Goal: Information Seeking & Learning: Learn about a topic

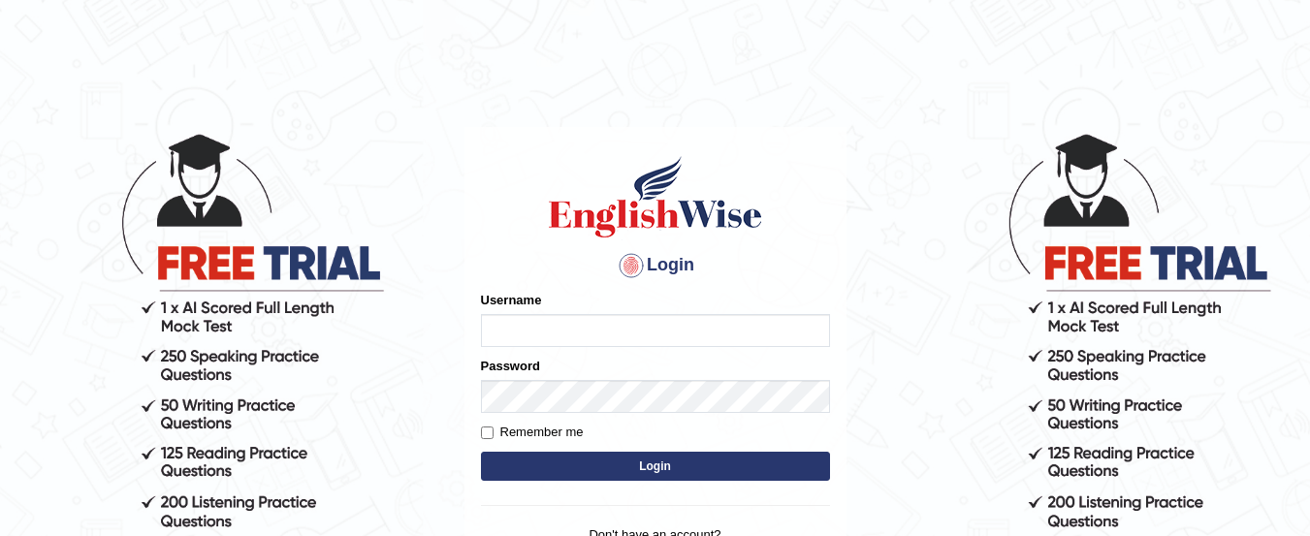
type input "yadwinder_online"
click at [553, 455] on button "Login" at bounding box center [655, 466] width 349 height 29
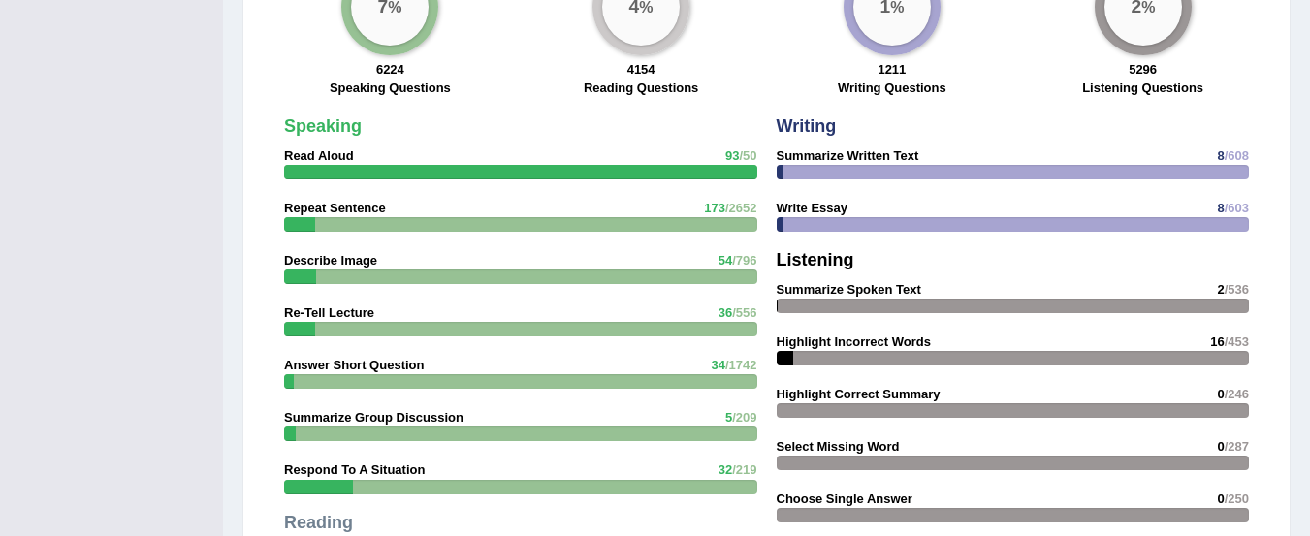
scroll to position [1674, 0]
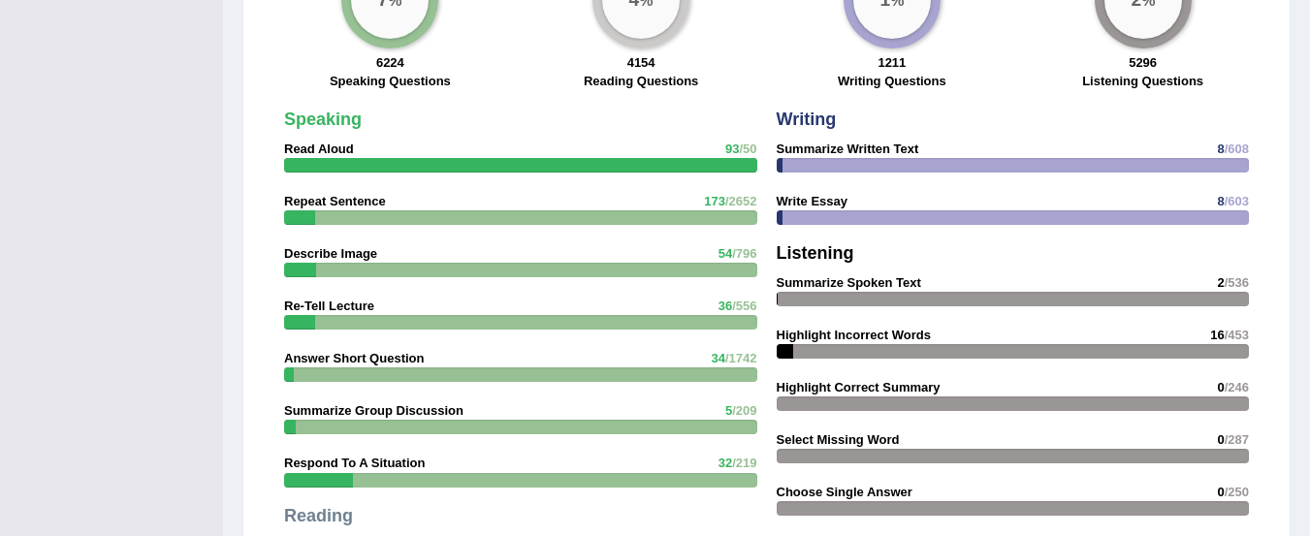
click at [852, 142] on strong "Summarize Written Text" at bounding box center [848, 149] width 143 height 15
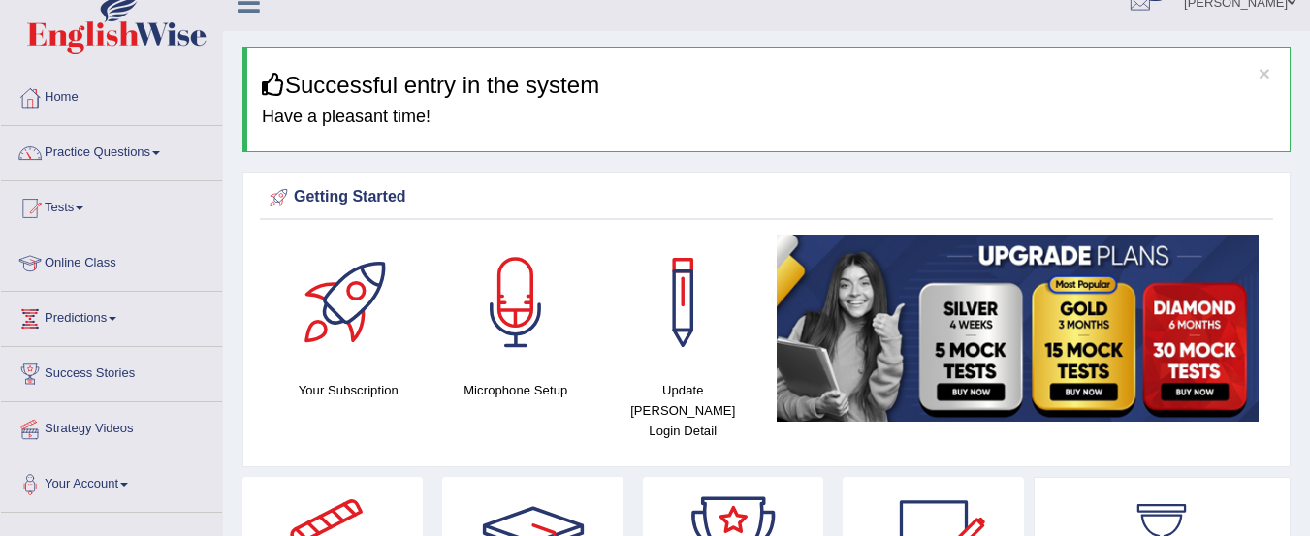
scroll to position [0, 0]
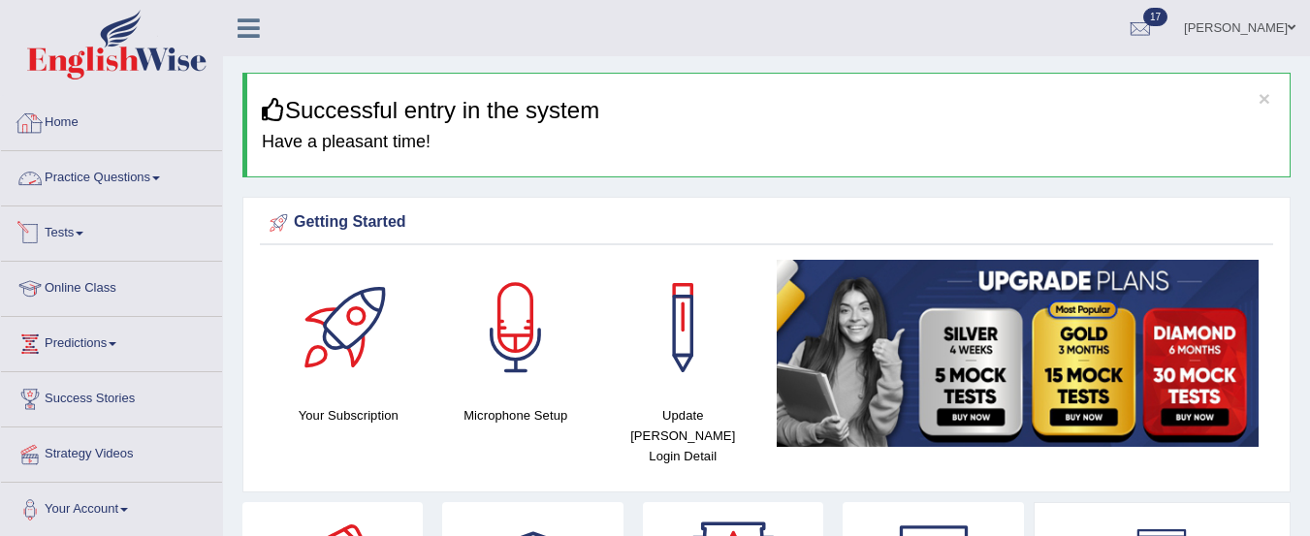
click at [112, 171] on link "Practice Questions" at bounding box center [111, 175] width 221 height 48
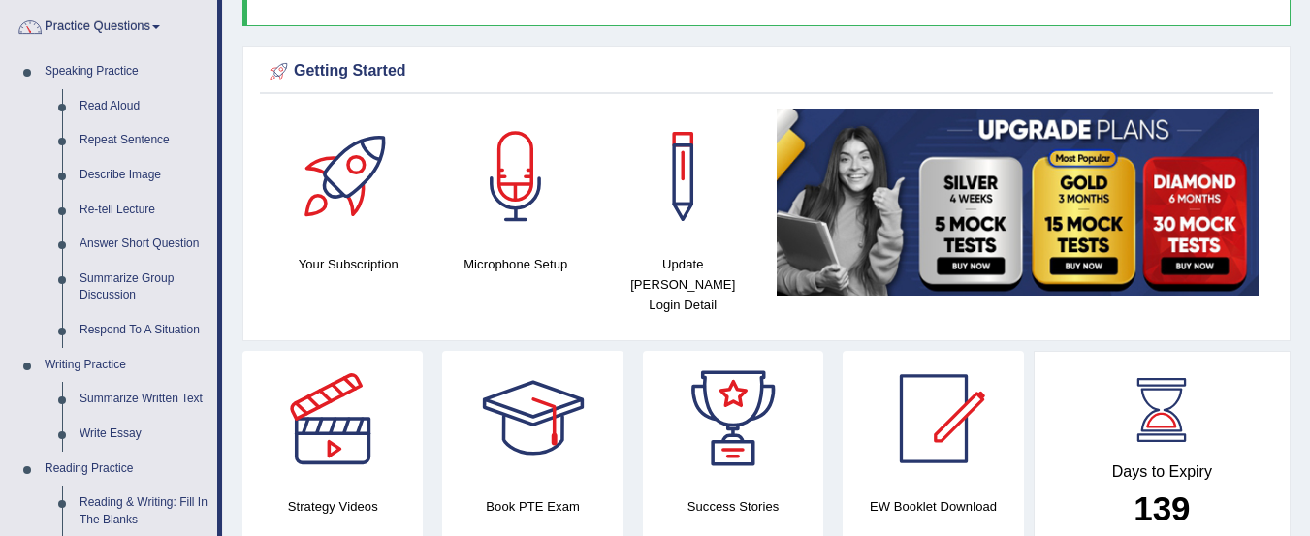
scroll to position [206, 0]
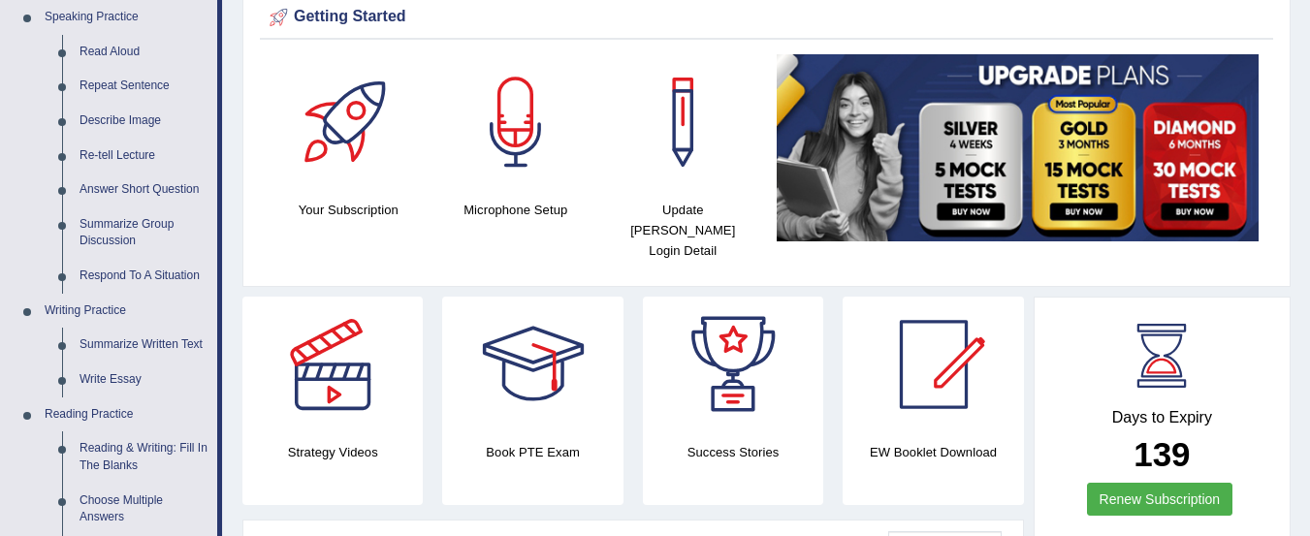
click at [120, 383] on link "Write Essay" at bounding box center [144, 380] width 146 height 35
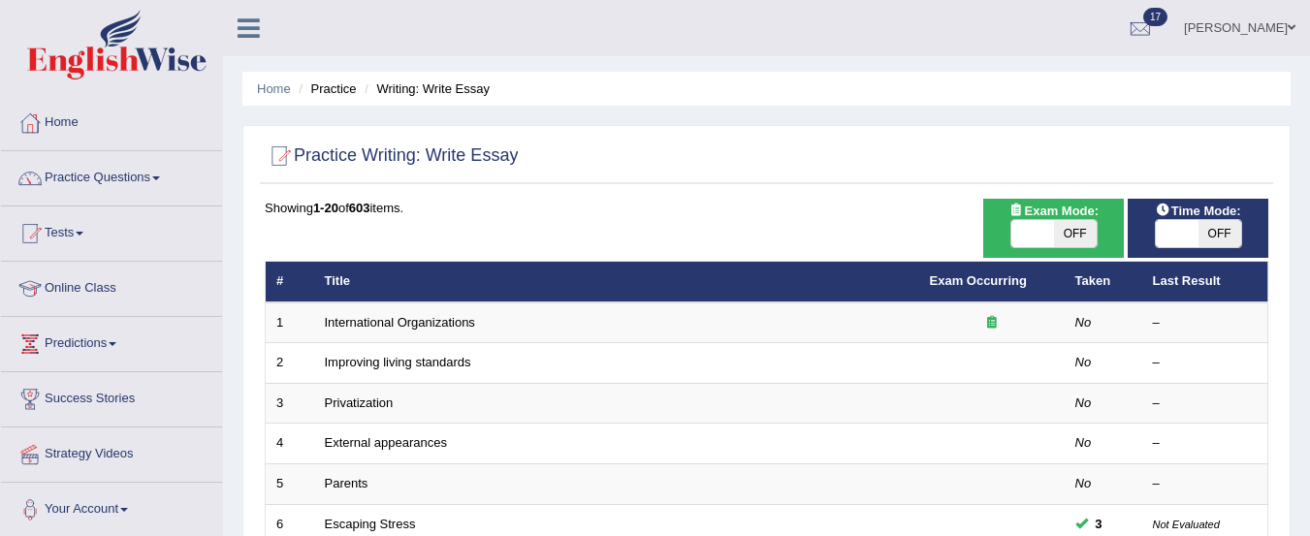
click at [1075, 224] on span "OFF" at bounding box center [1075, 233] width 43 height 27
checkbox input "true"
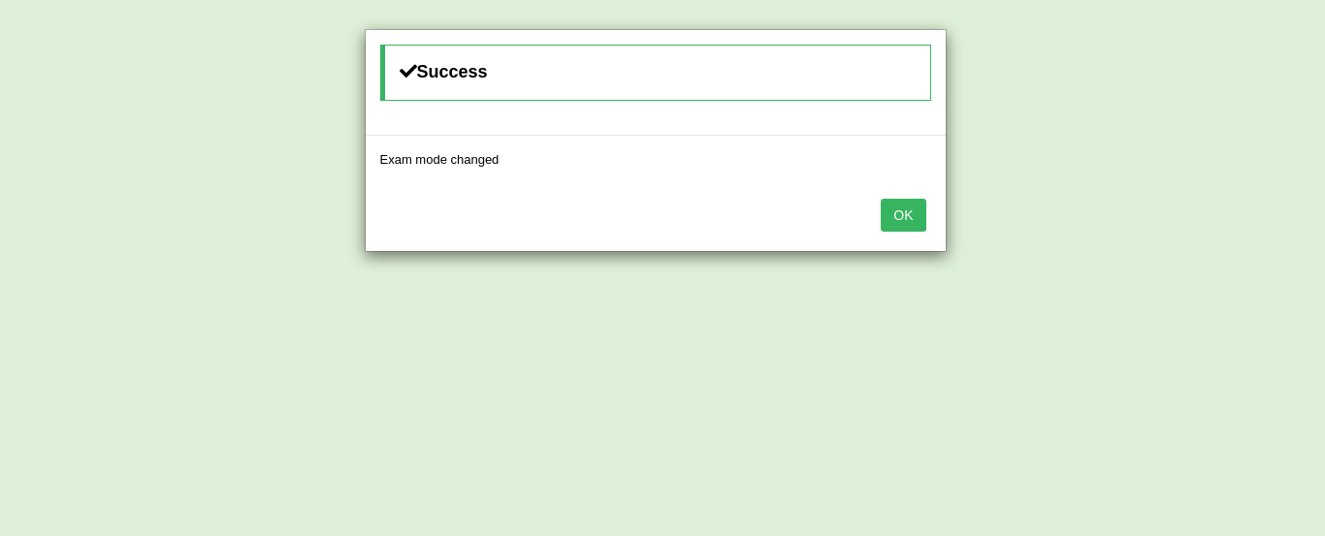
click at [907, 210] on button "OK" at bounding box center [903, 215] width 45 height 33
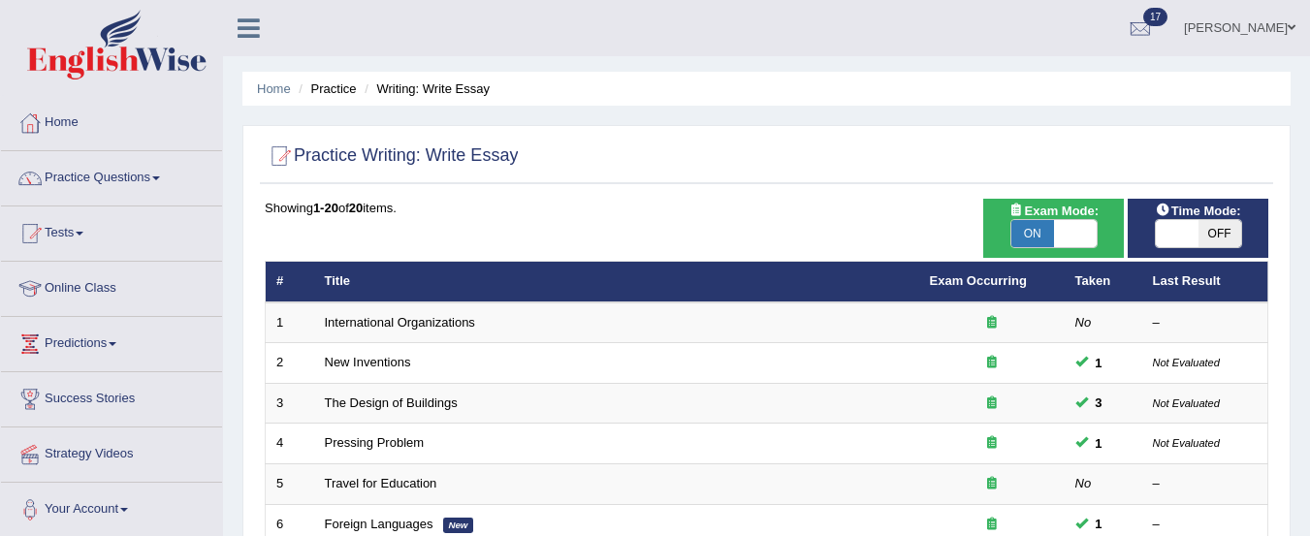
click at [1199, 246] on span "OFF" at bounding box center [1220, 233] width 43 height 27
checkbox input "true"
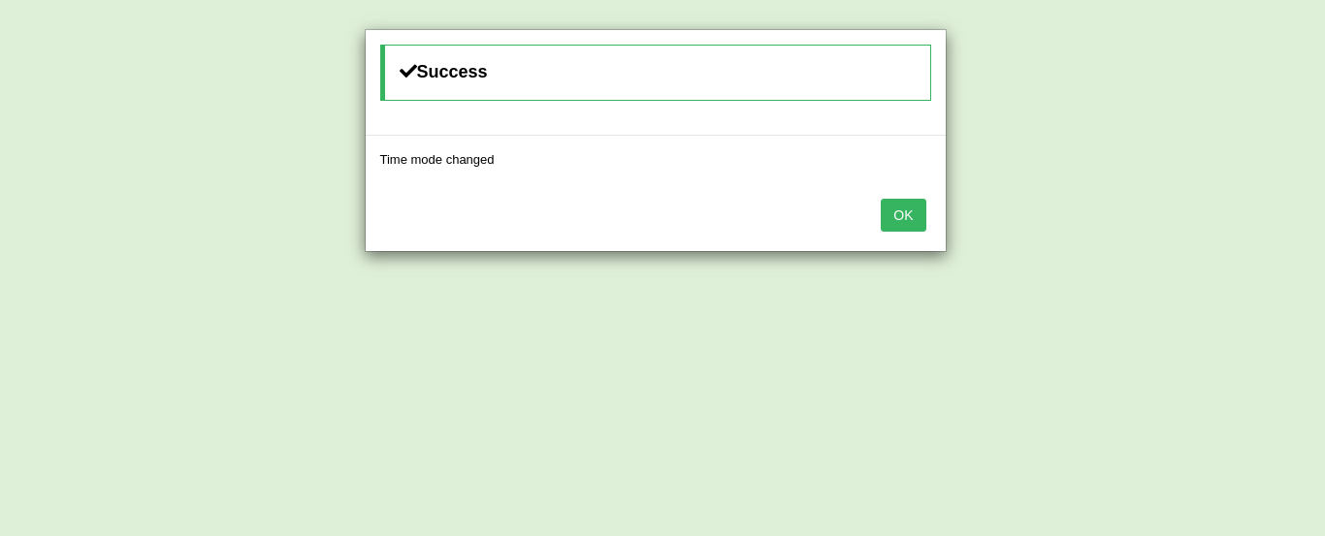
click at [891, 213] on button "OK" at bounding box center [903, 215] width 45 height 33
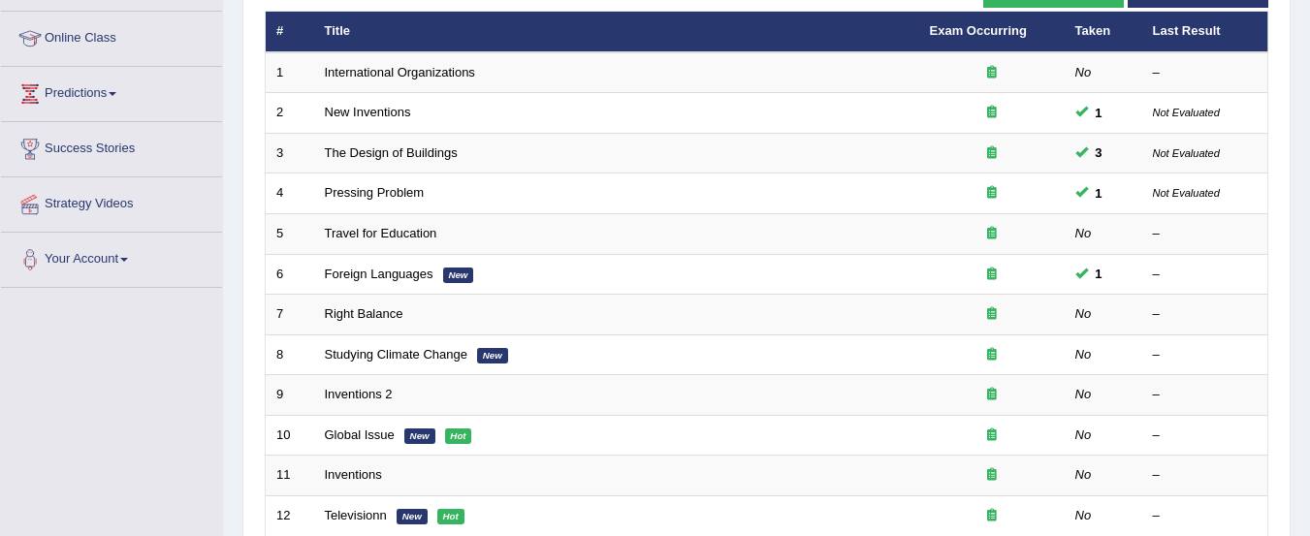
scroll to position [252, 0]
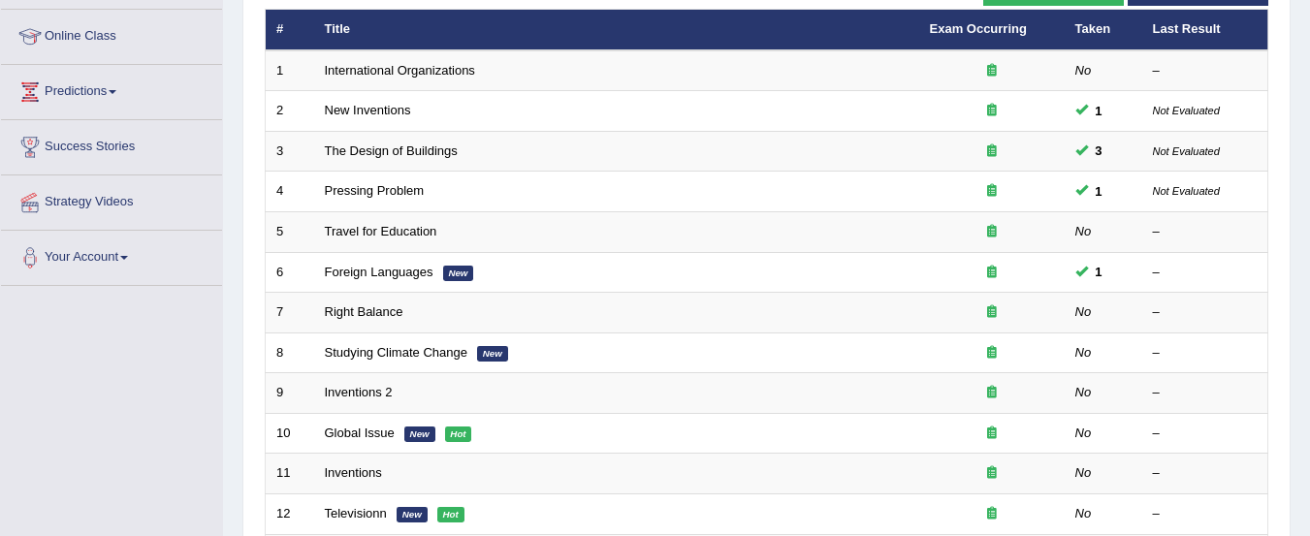
click at [384, 231] on link "Travel for Education" at bounding box center [381, 231] width 113 height 15
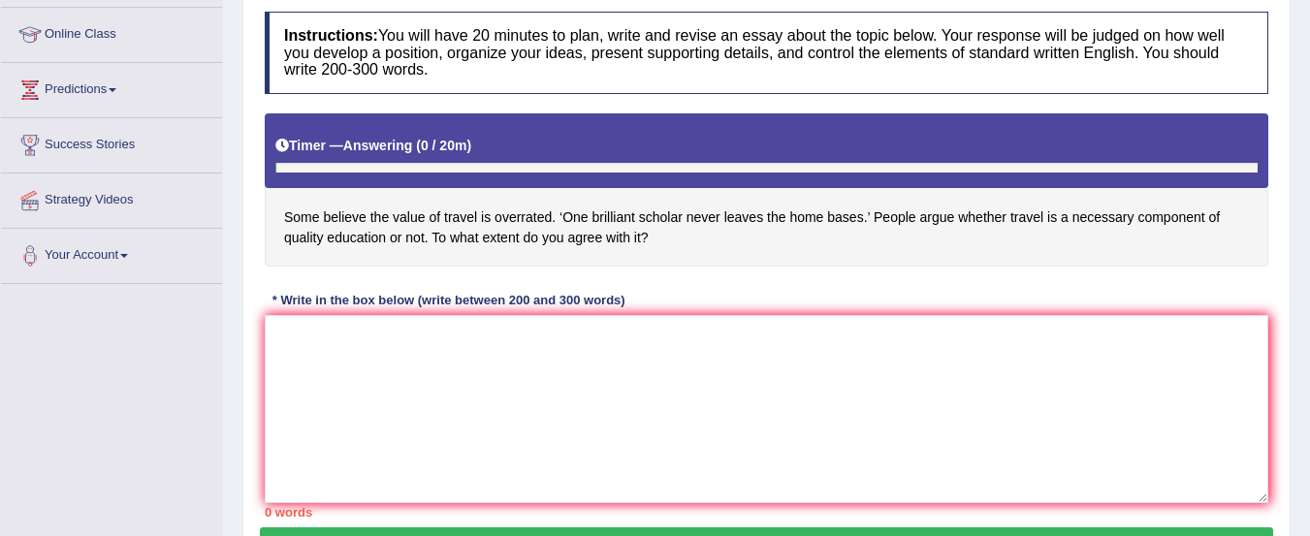
scroll to position [256, 0]
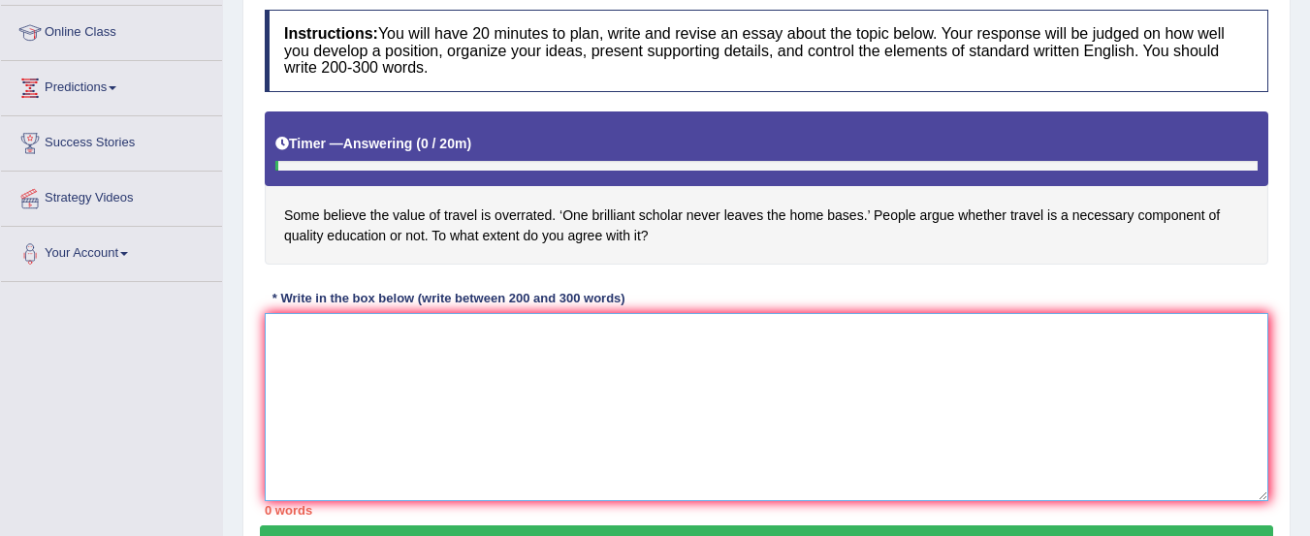
click at [669, 393] on textarea at bounding box center [767, 407] width 1004 height 188
type textarea "T"
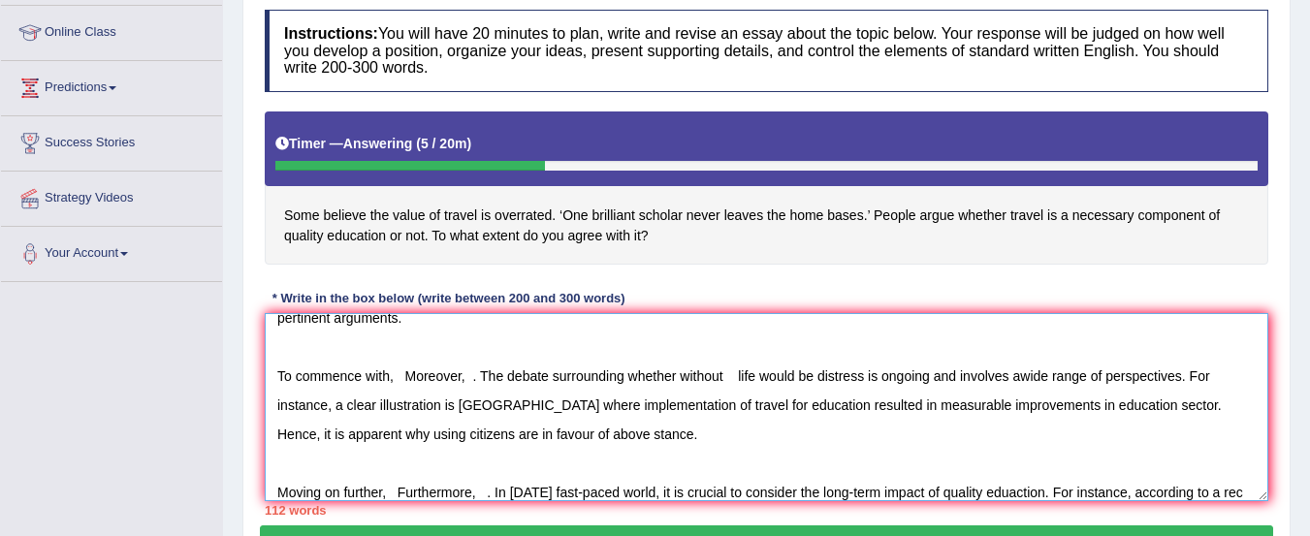
scroll to position [75, 0]
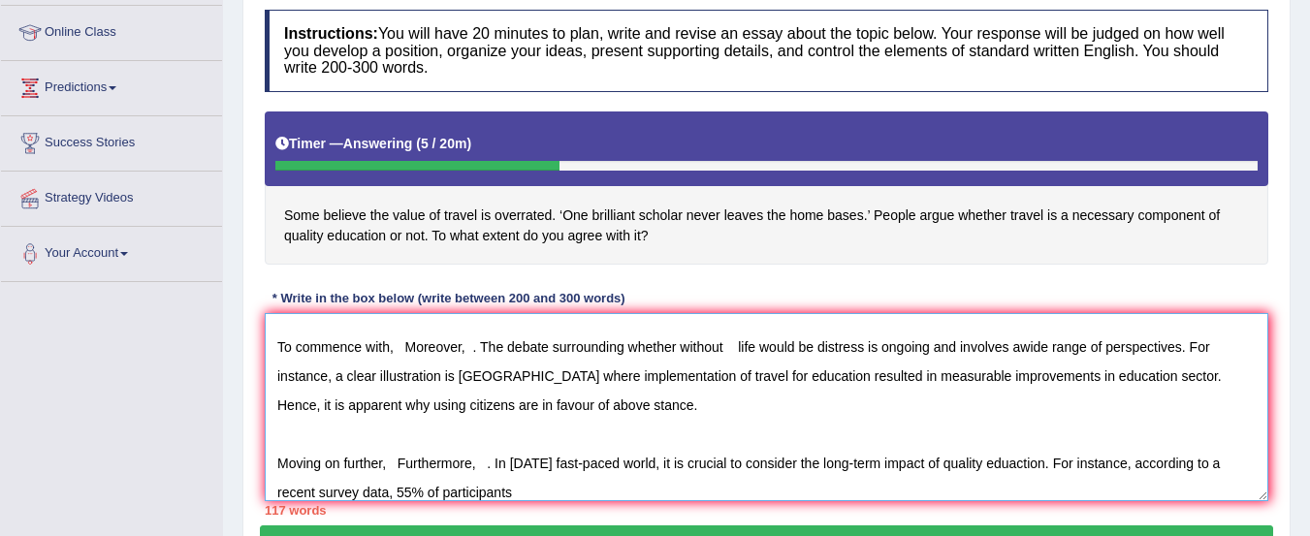
click at [398, 494] on textarea "It has long been a sunject of discussion whether or not. In my opinion, the for…" at bounding box center [767, 407] width 1004 height 188
click at [568, 496] on textarea "It has long been a sunject of discussion whether or not. In my opinion, the for…" at bounding box center [767, 407] width 1004 height 188
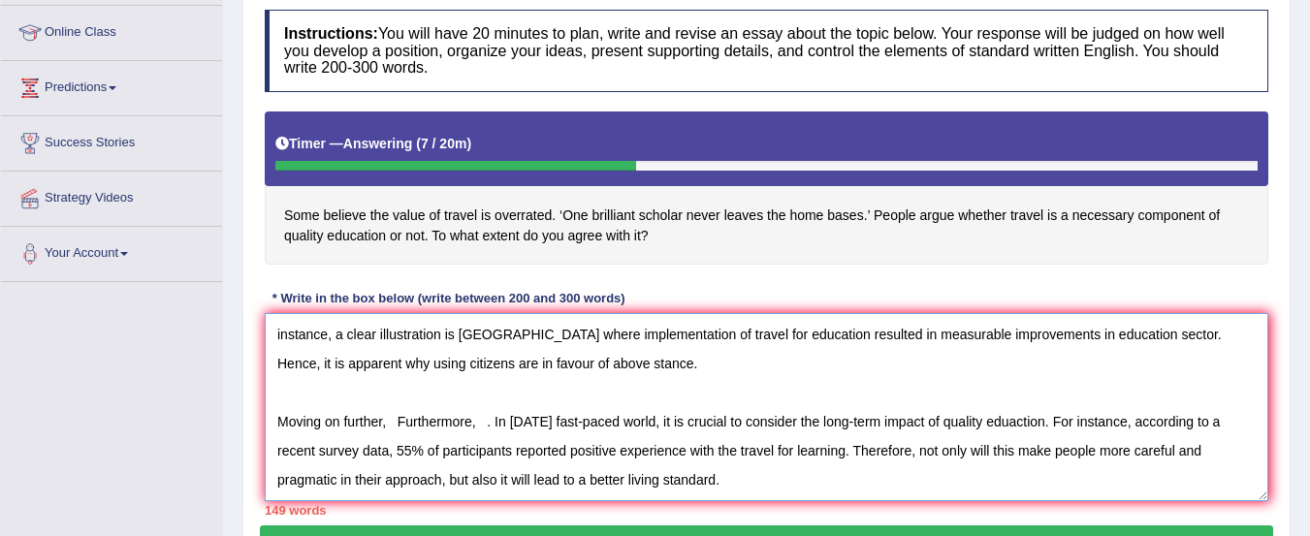
scroll to position [162, 0]
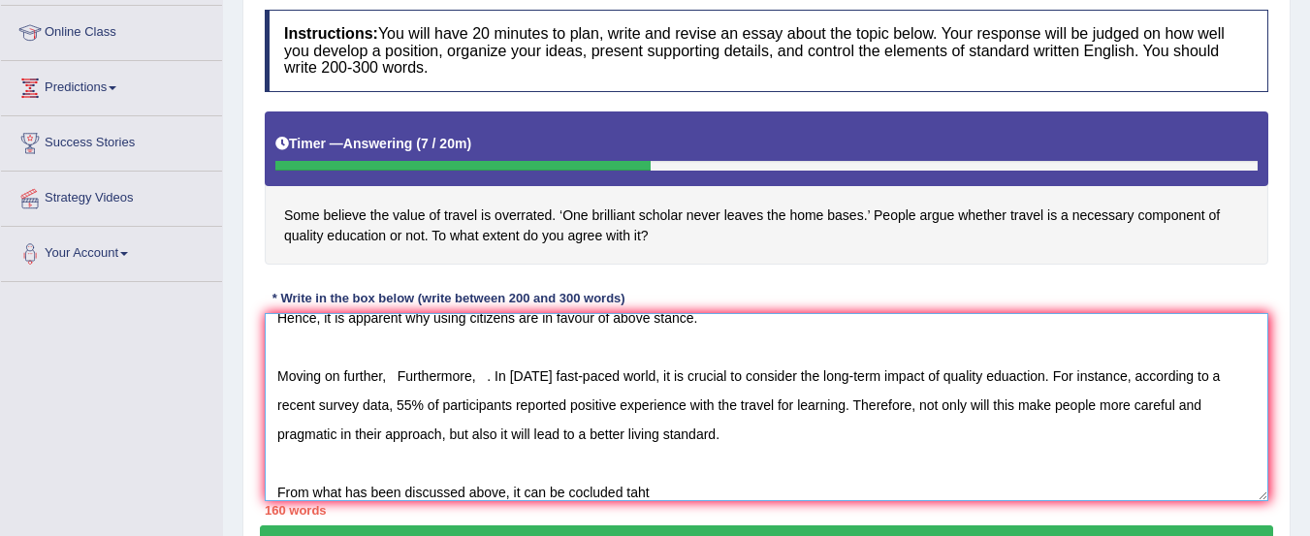
click at [701, 484] on textarea "It has long been a sunject of discussion whether or not. In my opinion, the for…" at bounding box center [767, 407] width 1004 height 188
click at [583, 493] on textarea "It has long been a sunject of discussion whether or not. In my opinion, the for…" at bounding box center [767, 407] width 1004 height 188
click at [703, 492] on textarea "It has long been a sunject of discussion whether or not. In my opinion, the for…" at bounding box center [767, 407] width 1004 height 188
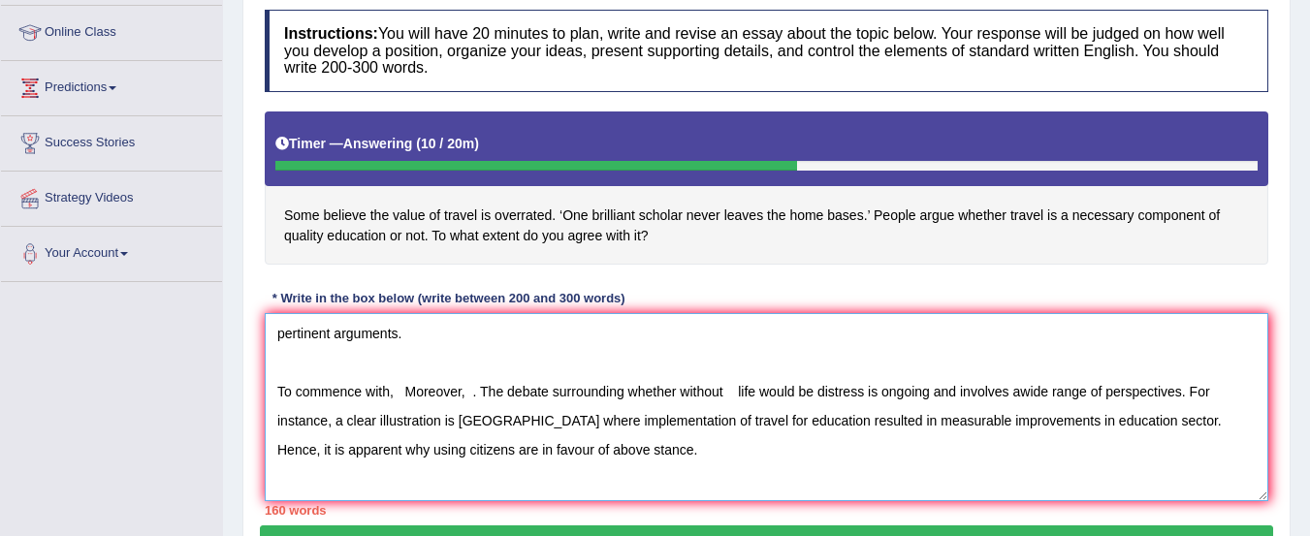
scroll to position [0, 0]
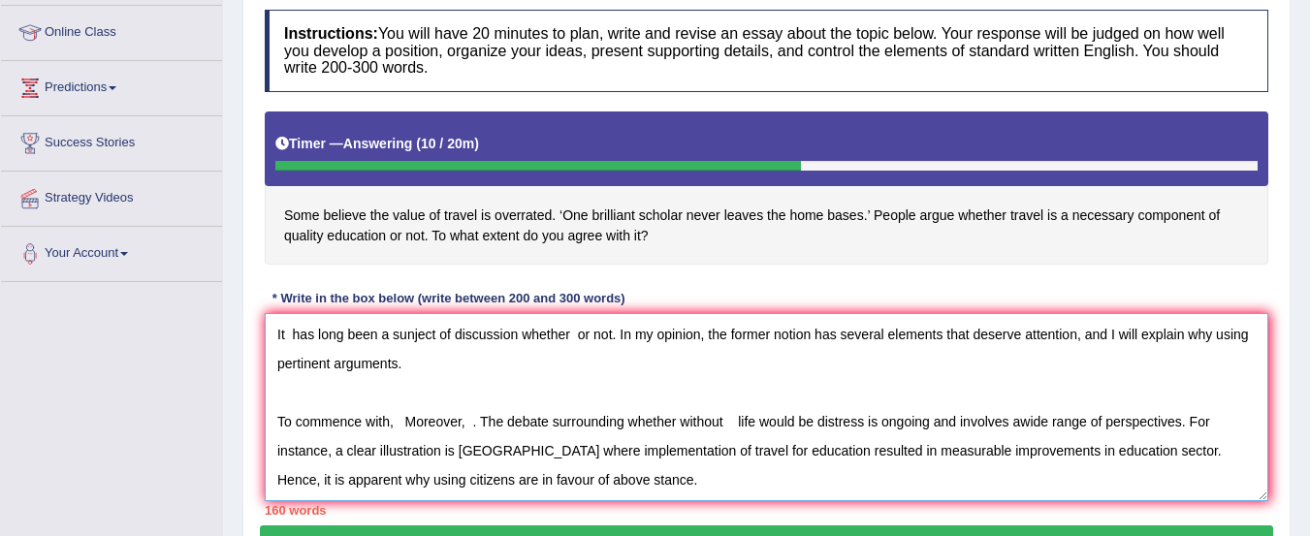
click at [576, 334] on textarea "It has long been a sunject of discussion whether or not. In my opinion, the for…" at bounding box center [767, 407] width 1004 height 188
click at [573, 334] on textarea "It has long been a sunject of discussion whether or not. In my opinion, the for…" at bounding box center [767, 407] width 1004 height 188
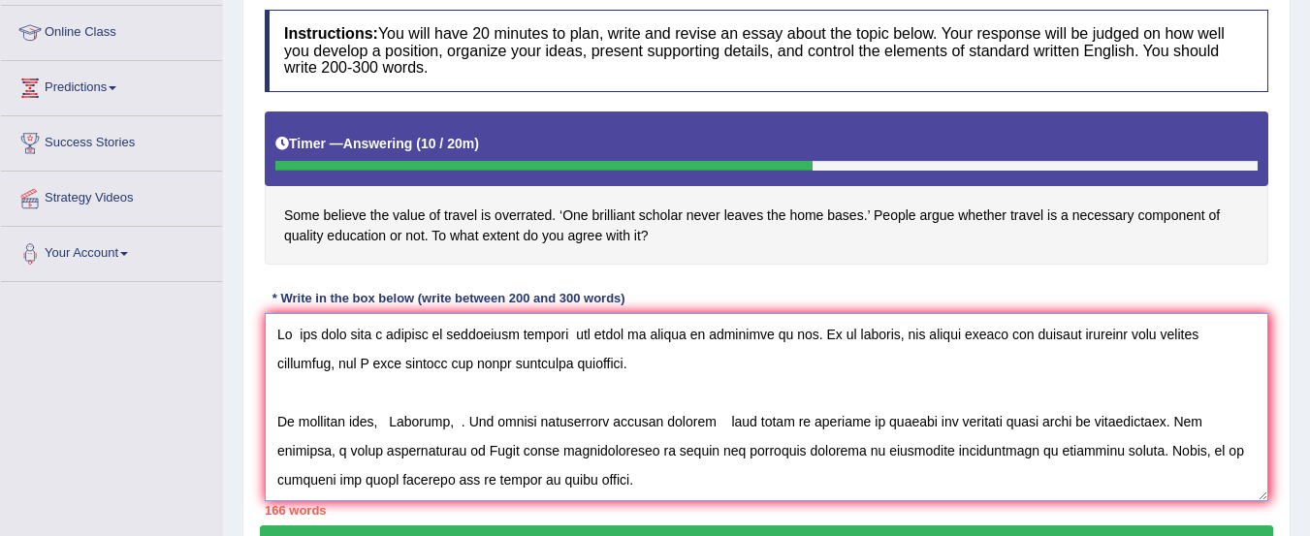
click at [576, 339] on textarea at bounding box center [767, 407] width 1004 height 188
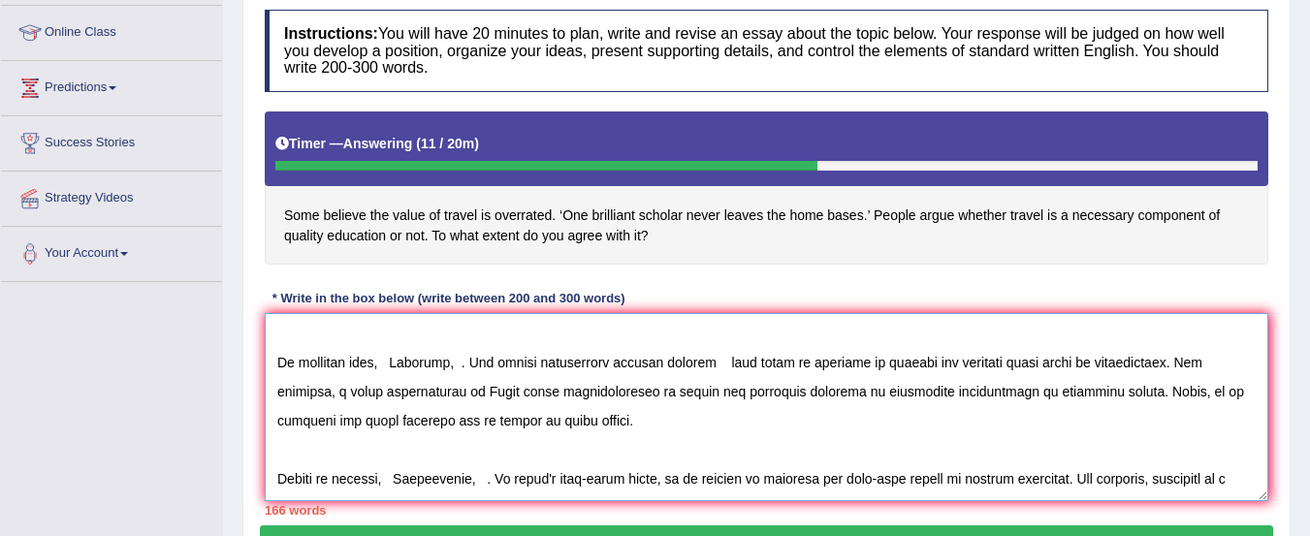
scroll to position [58, 0]
click at [398, 366] on textarea at bounding box center [767, 407] width 1004 height 188
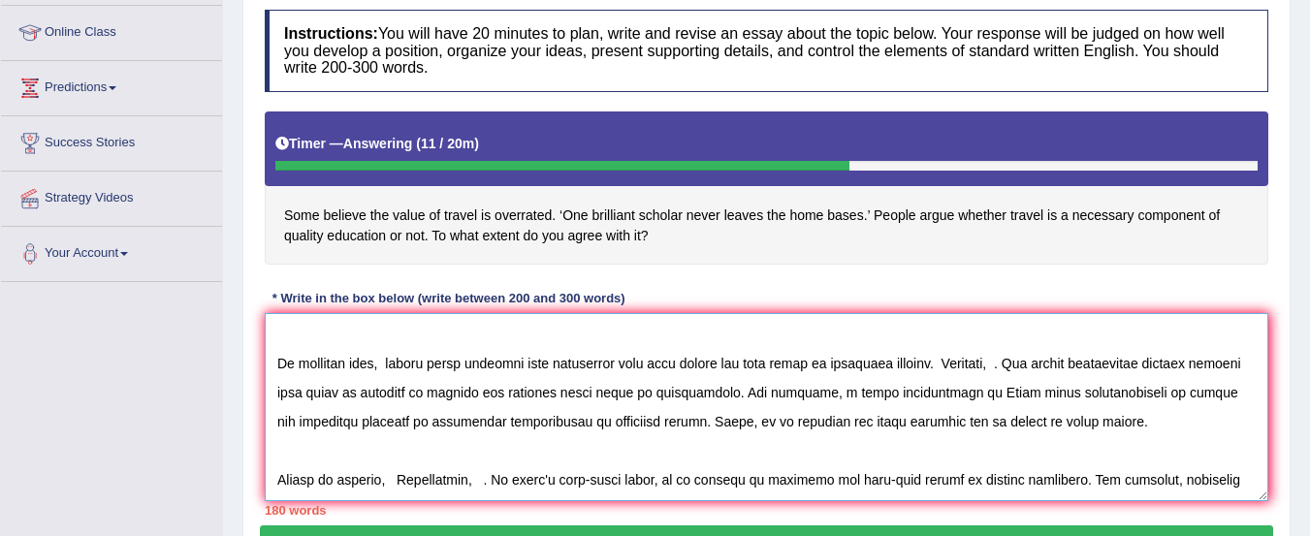
click at [962, 367] on textarea at bounding box center [767, 407] width 1004 height 188
click at [1016, 365] on textarea at bounding box center [767, 407] width 1004 height 188
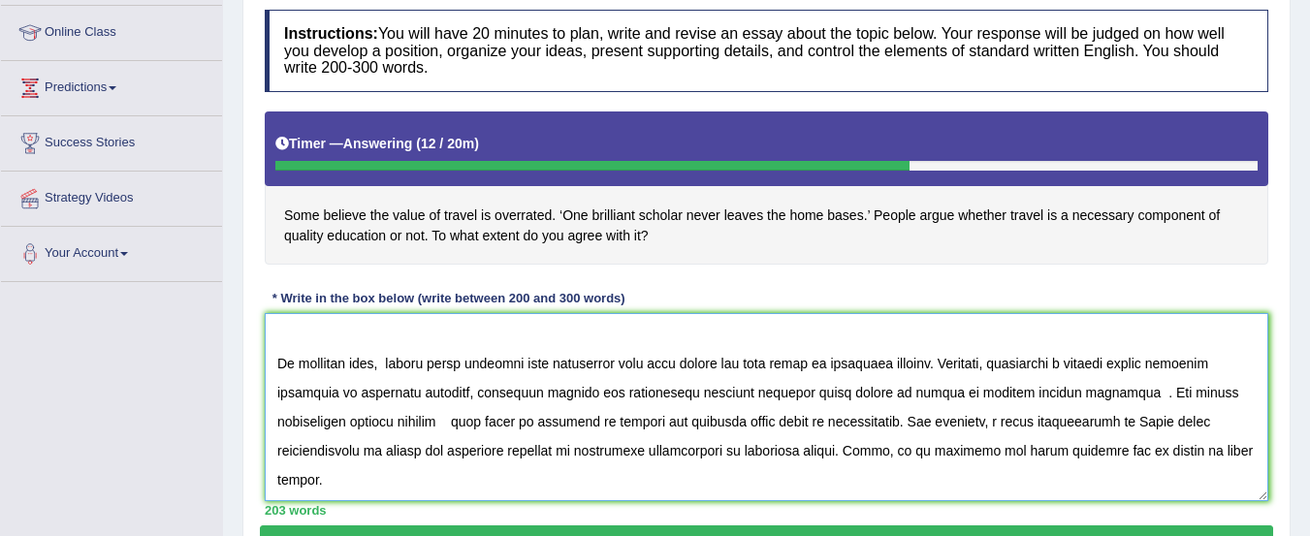
click at [1115, 392] on textarea at bounding box center [767, 407] width 1004 height 188
click at [1113, 395] on textarea at bounding box center [767, 407] width 1004 height 188
click at [452, 423] on textarea at bounding box center [767, 407] width 1004 height 188
click at [558, 421] on textarea at bounding box center [767, 407] width 1004 height 188
click at [840, 422] on textarea at bounding box center [767, 407] width 1004 height 188
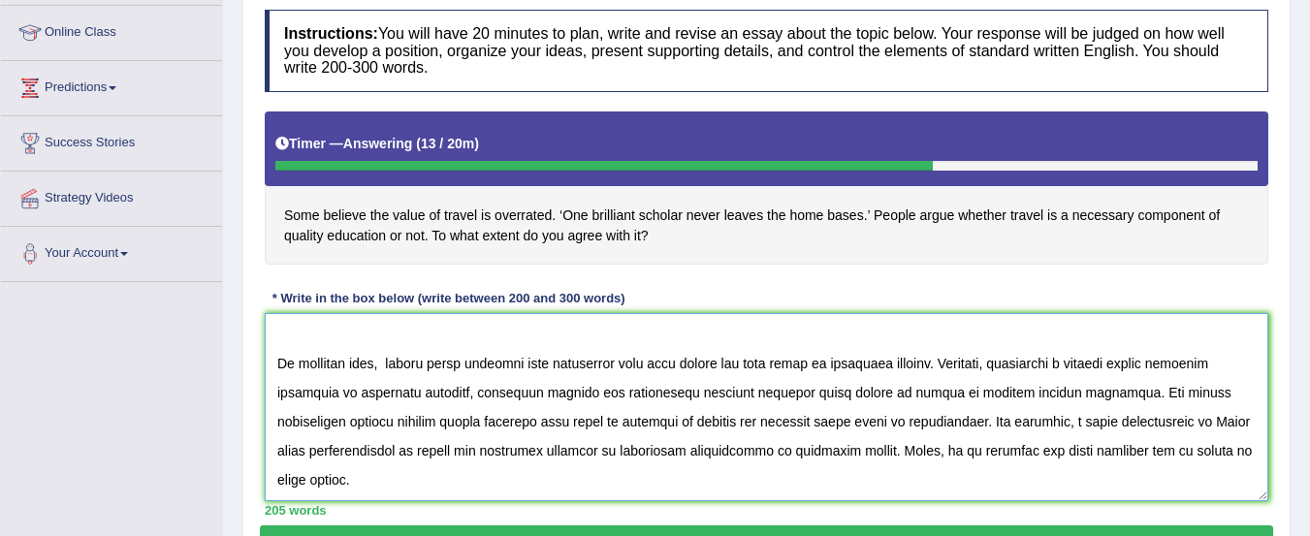
click at [834, 422] on textarea at bounding box center [767, 407] width 1004 height 188
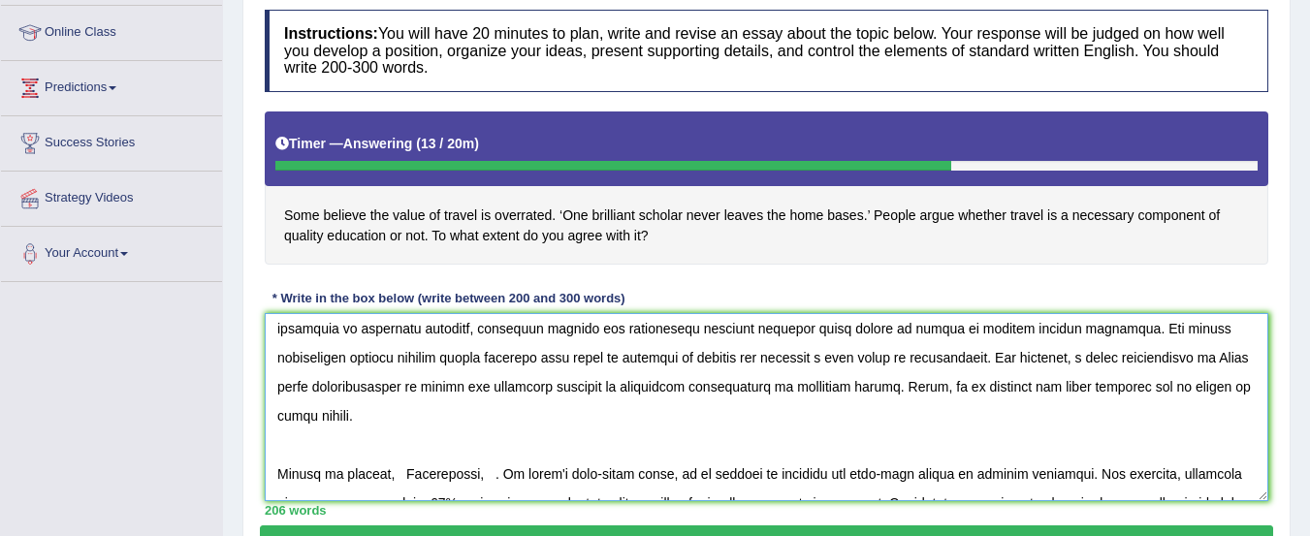
scroll to position [189, 0]
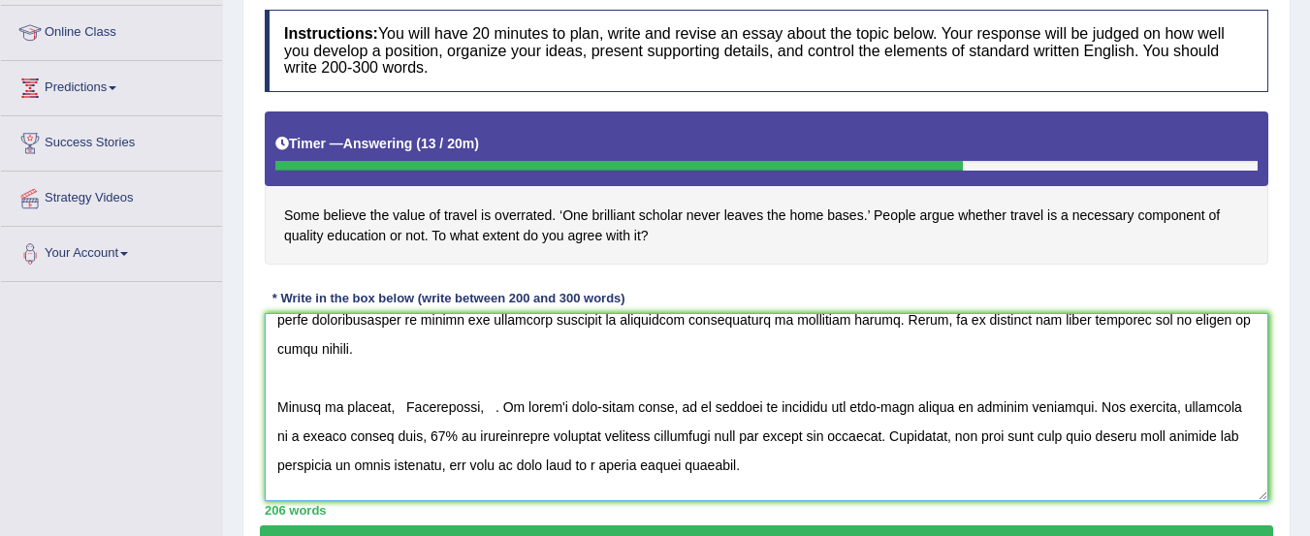
click at [390, 411] on textarea at bounding box center [767, 407] width 1004 height 188
click at [384, 414] on textarea at bounding box center [767, 407] width 1004 height 188
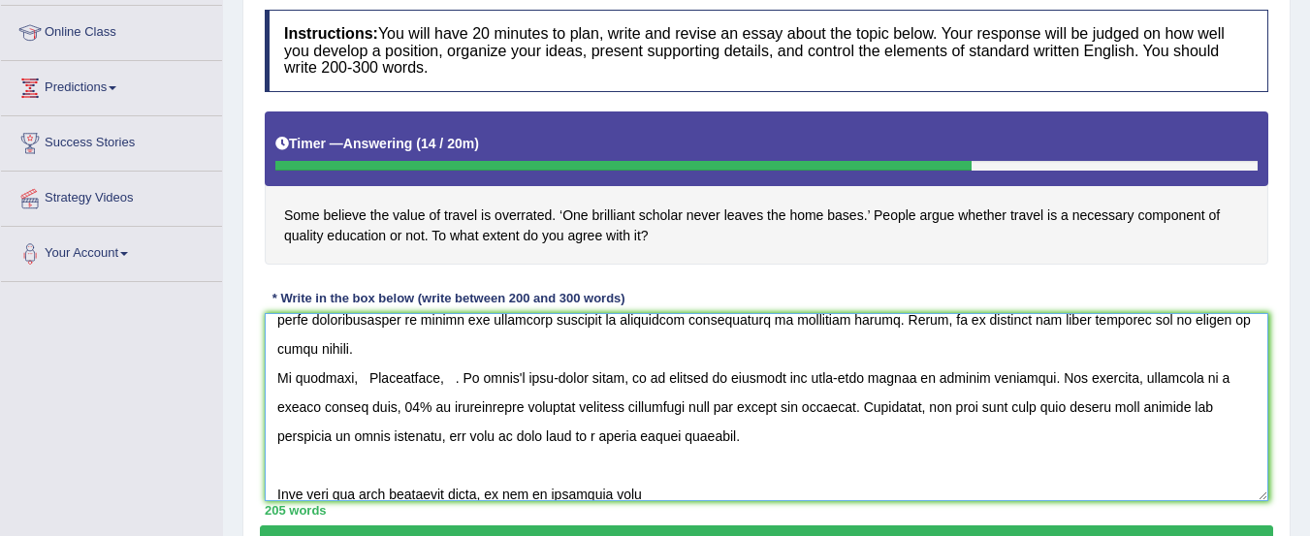
click at [349, 373] on textarea at bounding box center [767, 407] width 1004 height 188
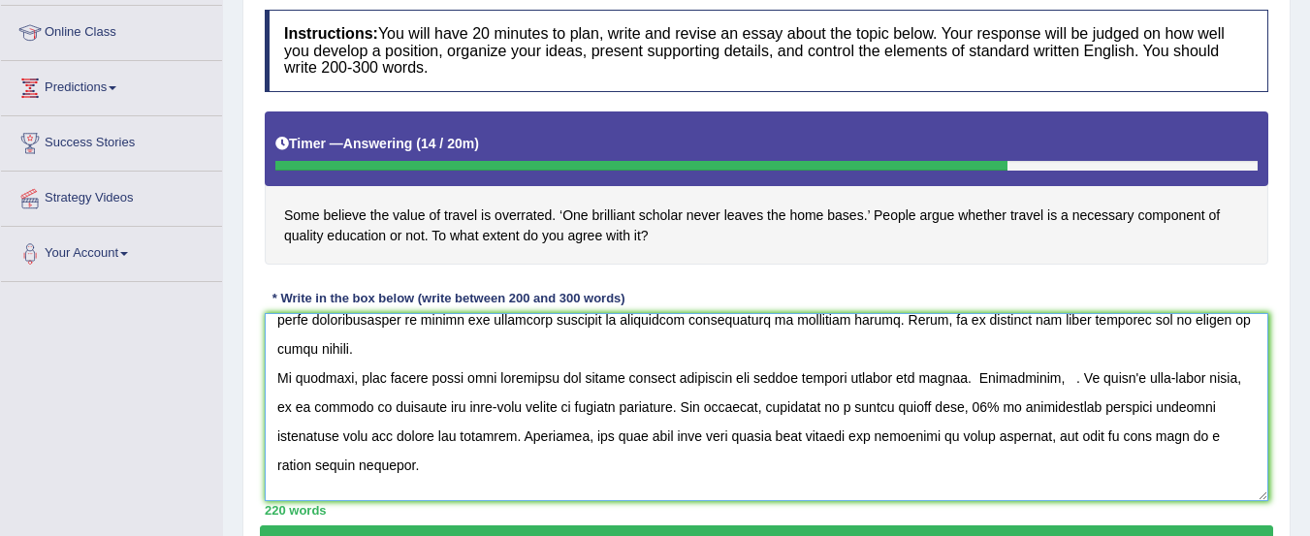
click at [987, 379] on textarea at bounding box center [767, 407] width 1004 height 188
click at [984, 377] on textarea at bounding box center [767, 407] width 1004 height 188
click at [1061, 375] on textarea at bounding box center [767, 407] width 1004 height 188
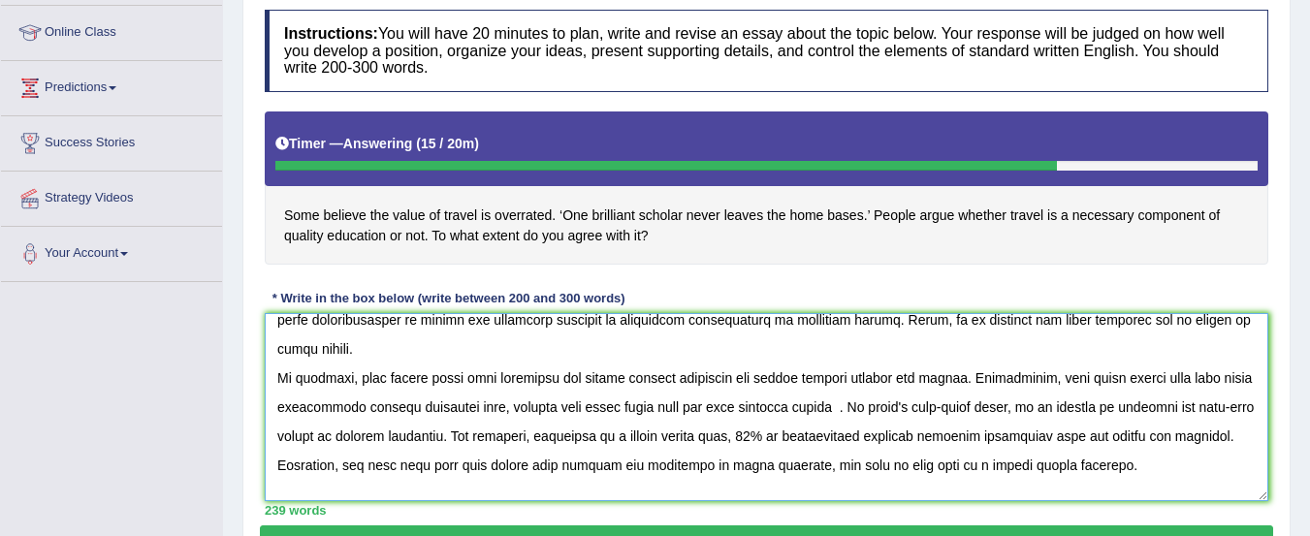
click at [903, 414] on textarea at bounding box center [767, 407] width 1004 height 188
click at [901, 411] on textarea at bounding box center [767, 407] width 1004 height 188
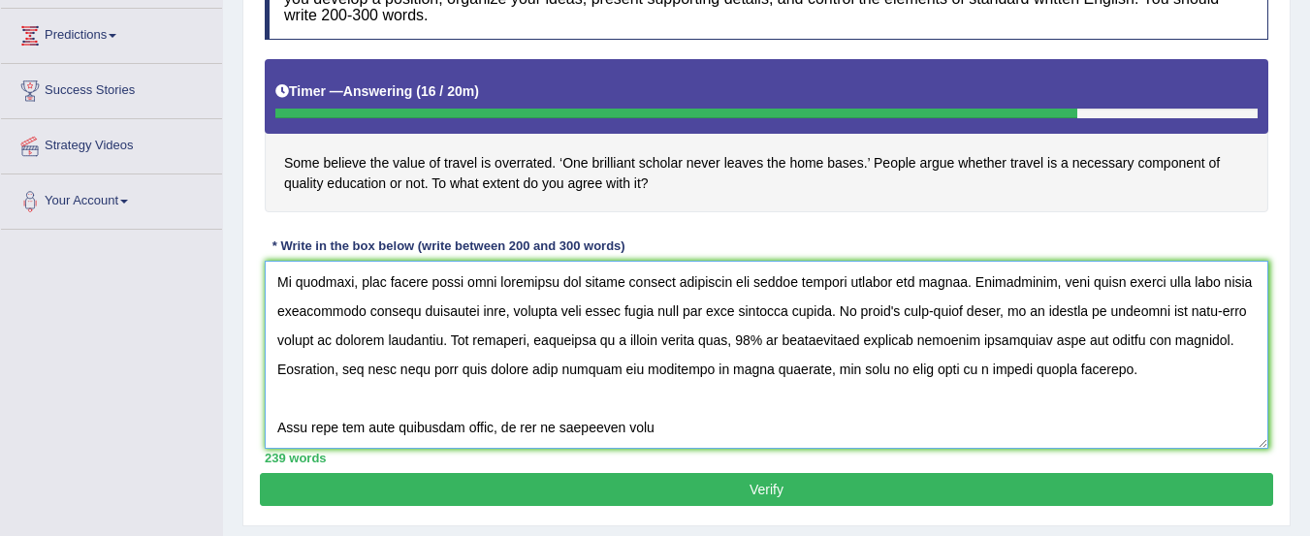
scroll to position [320, 0]
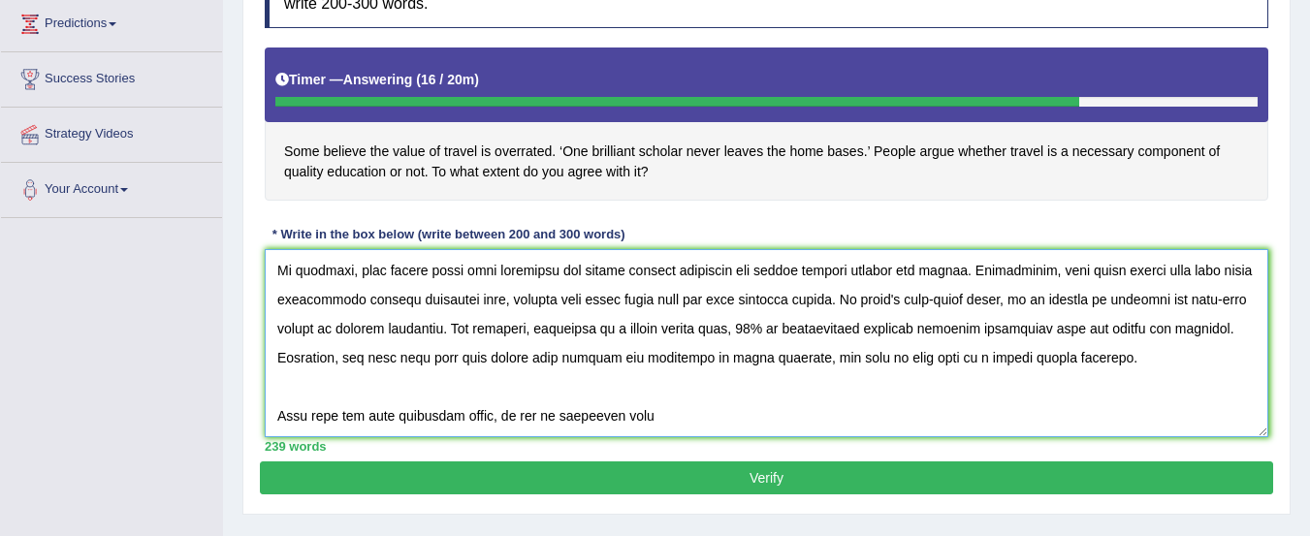
click at [668, 422] on textarea at bounding box center [767, 343] width 1004 height 188
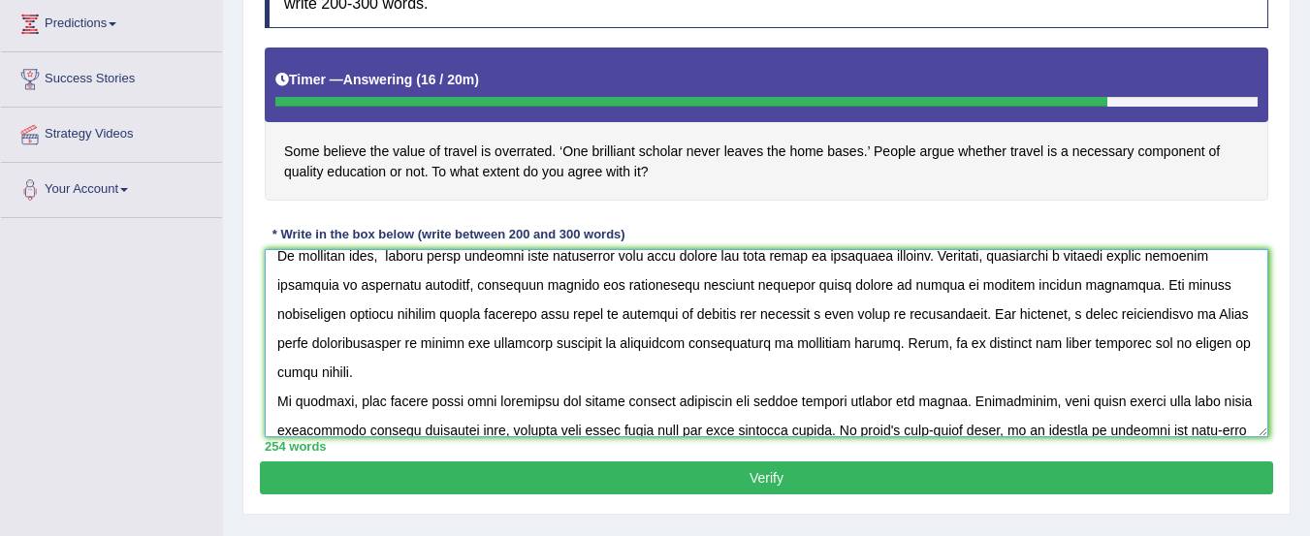
scroll to position [134, 0]
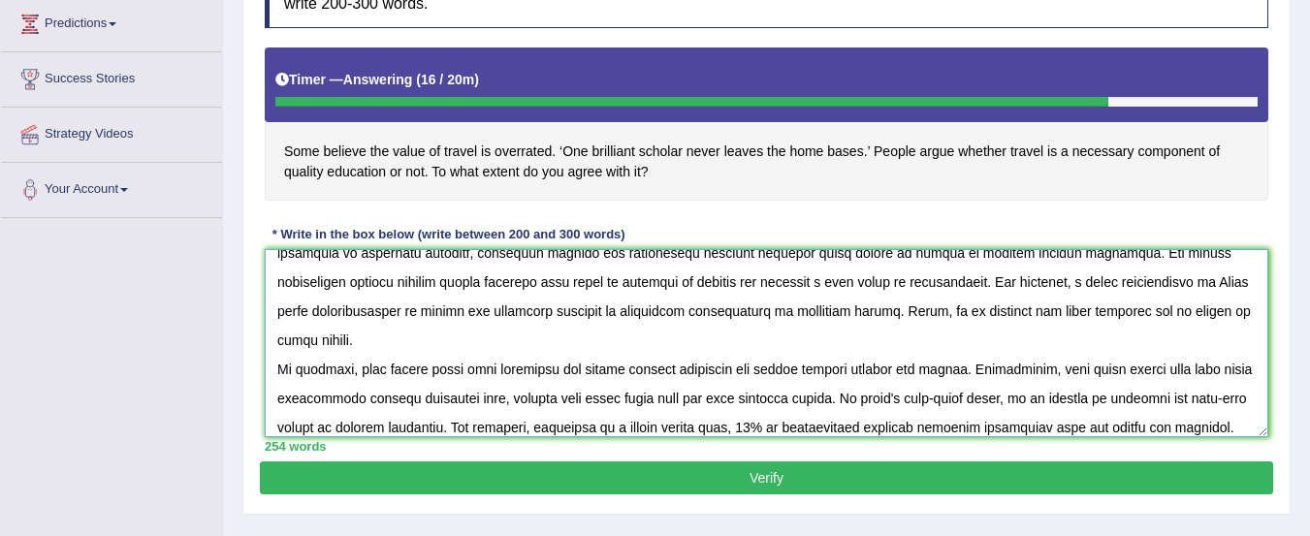
click at [434, 342] on textarea at bounding box center [767, 343] width 1004 height 188
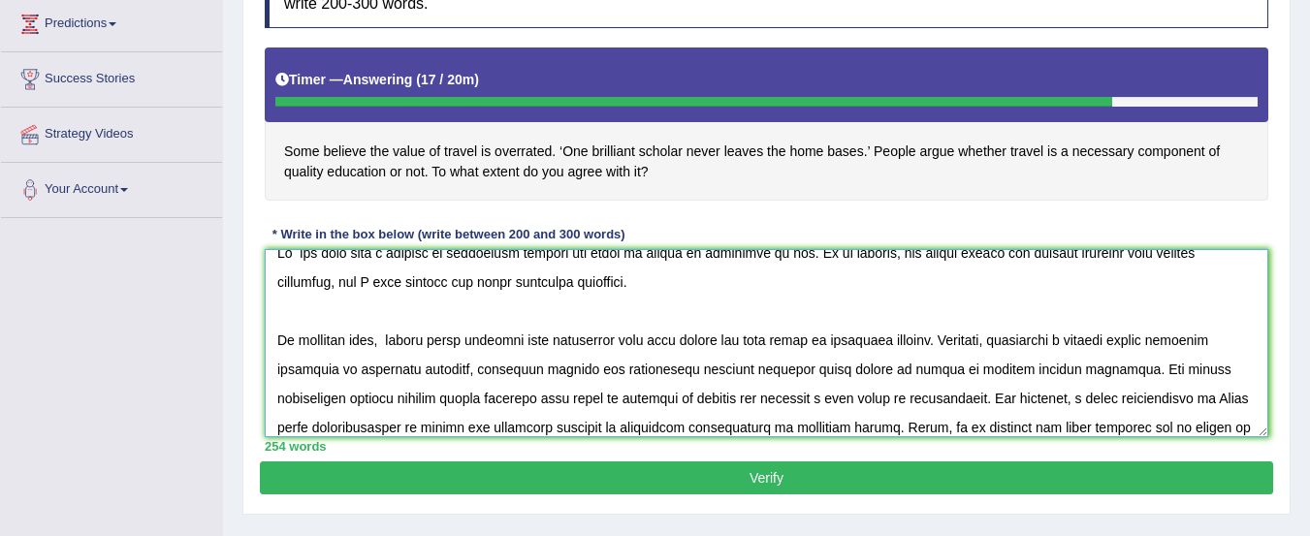
scroll to position [0, 0]
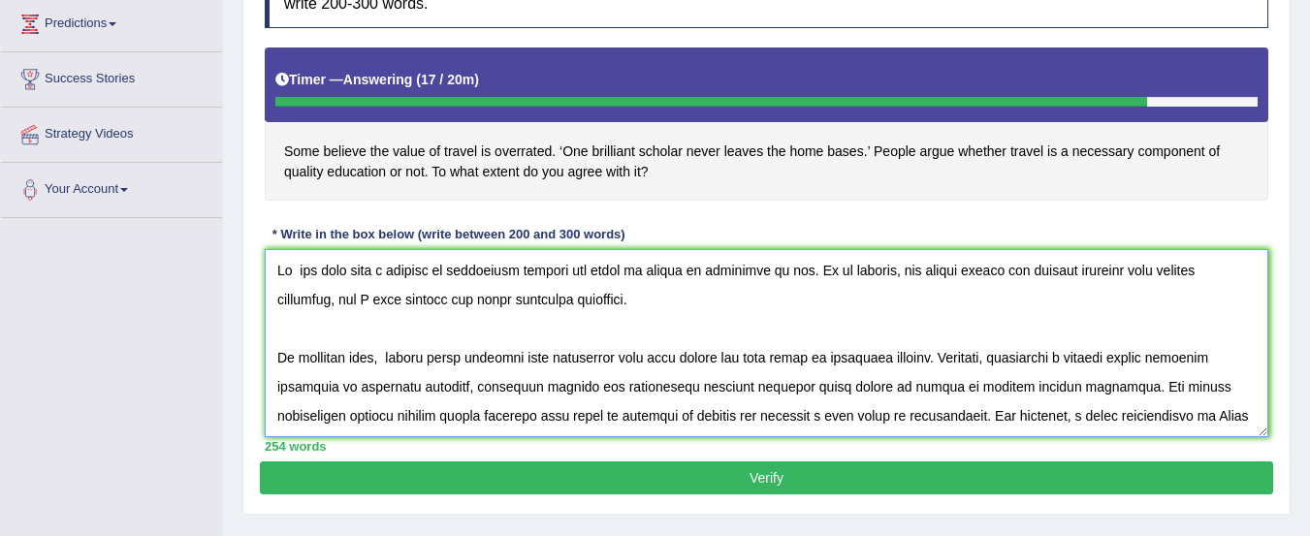
click at [413, 270] on textarea at bounding box center [767, 343] width 1004 height 188
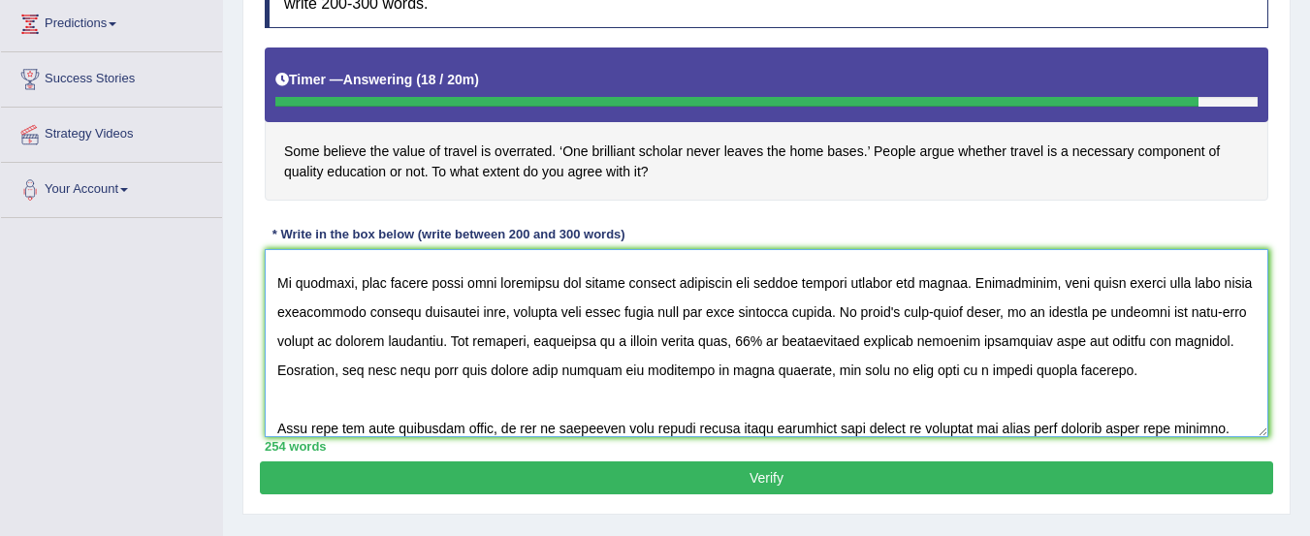
scroll to position [252, 0]
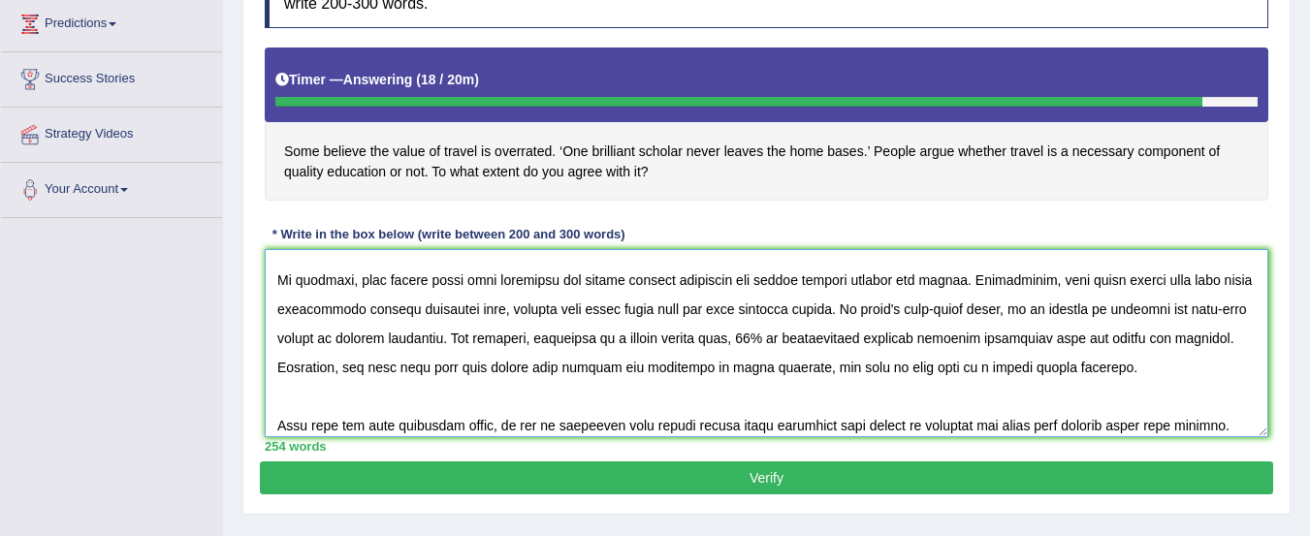
type textarea "It has long been a subject of discussion whether the value of travel is overrat…"
click at [1040, 477] on button "Verify" at bounding box center [767, 478] width 1014 height 33
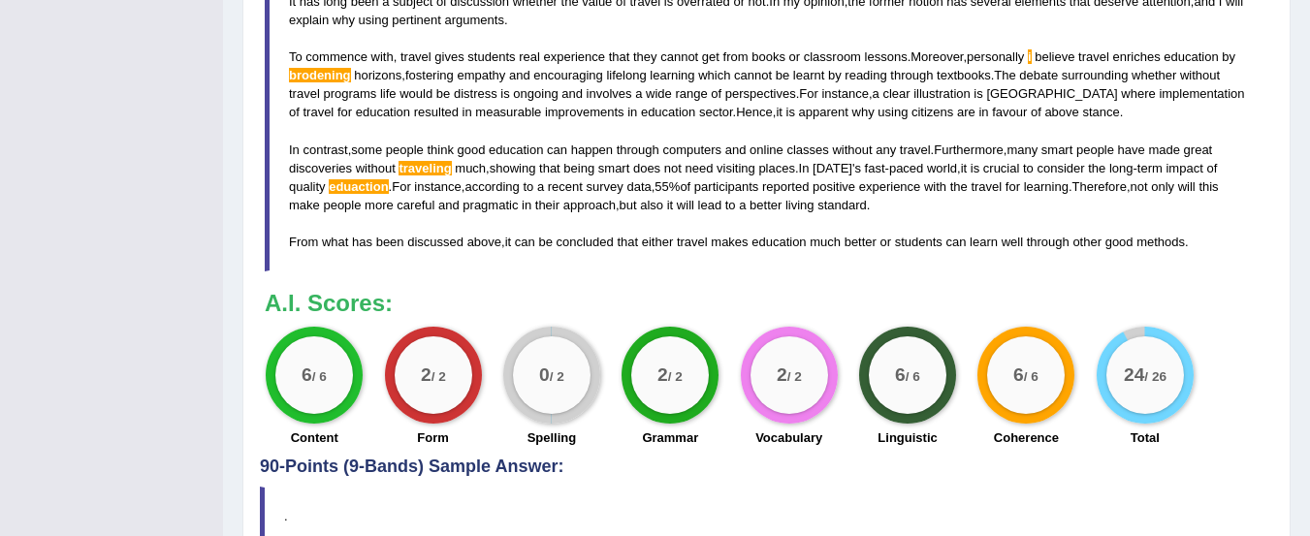
scroll to position [724, 0]
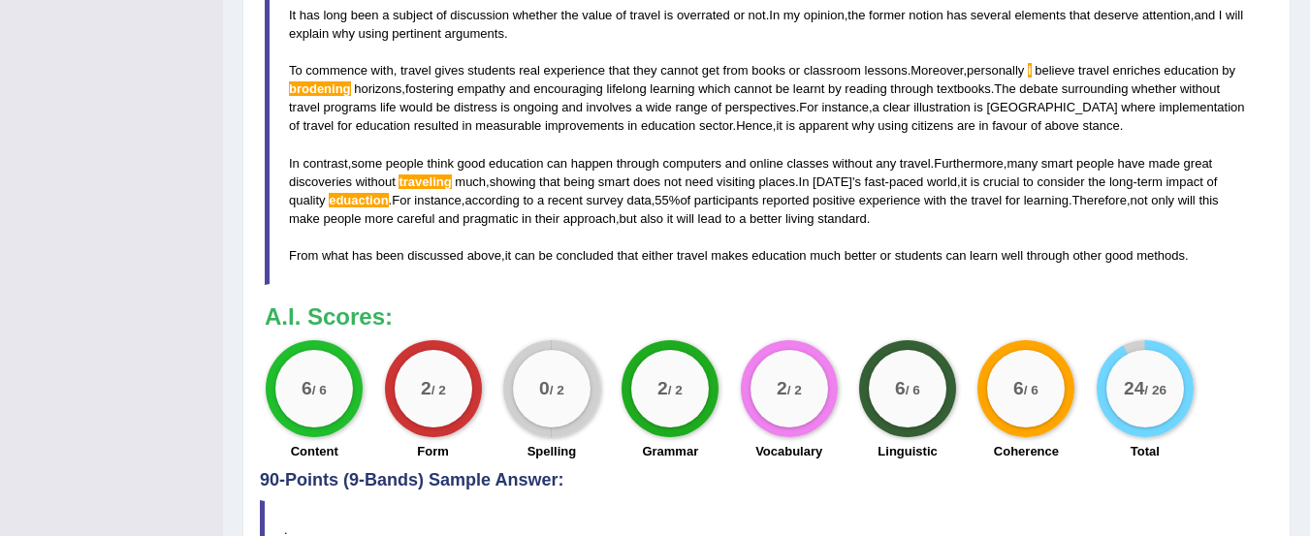
click at [367, 199] on span "eduaction" at bounding box center [358, 200] width 59 height 15
click at [435, 179] on span "traveling" at bounding box center [425, 182] width 52 height 15
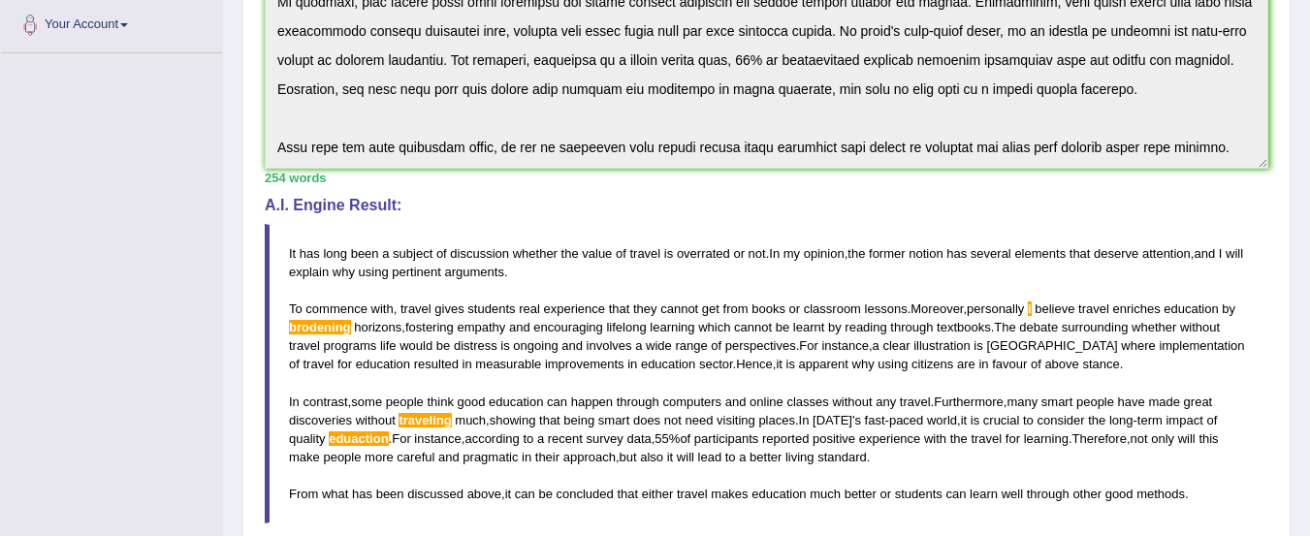
scroll to position [840, 0]
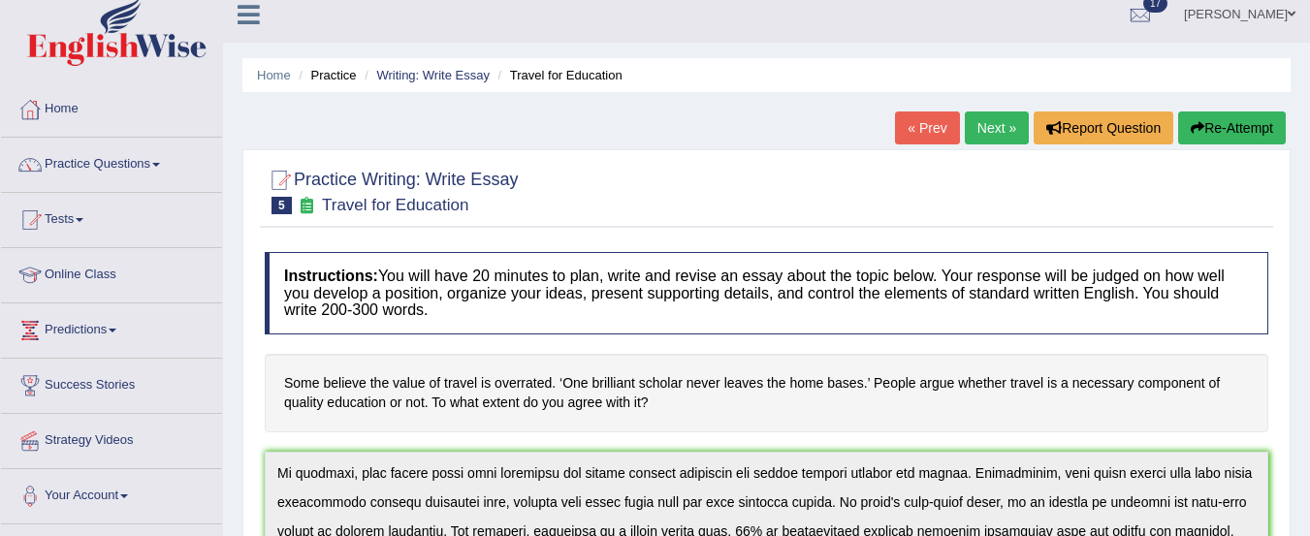
scroll to position [0, 0]
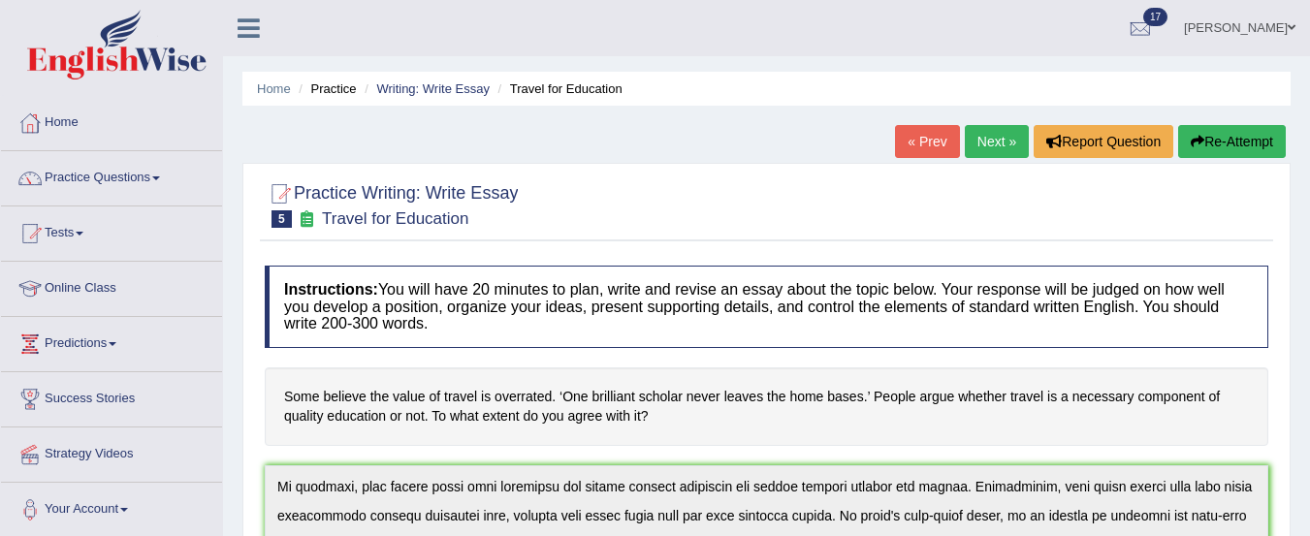
click at [1222, 142] on button "Re-Attempt" at bounding box center [1232, 141] width 108 height 33
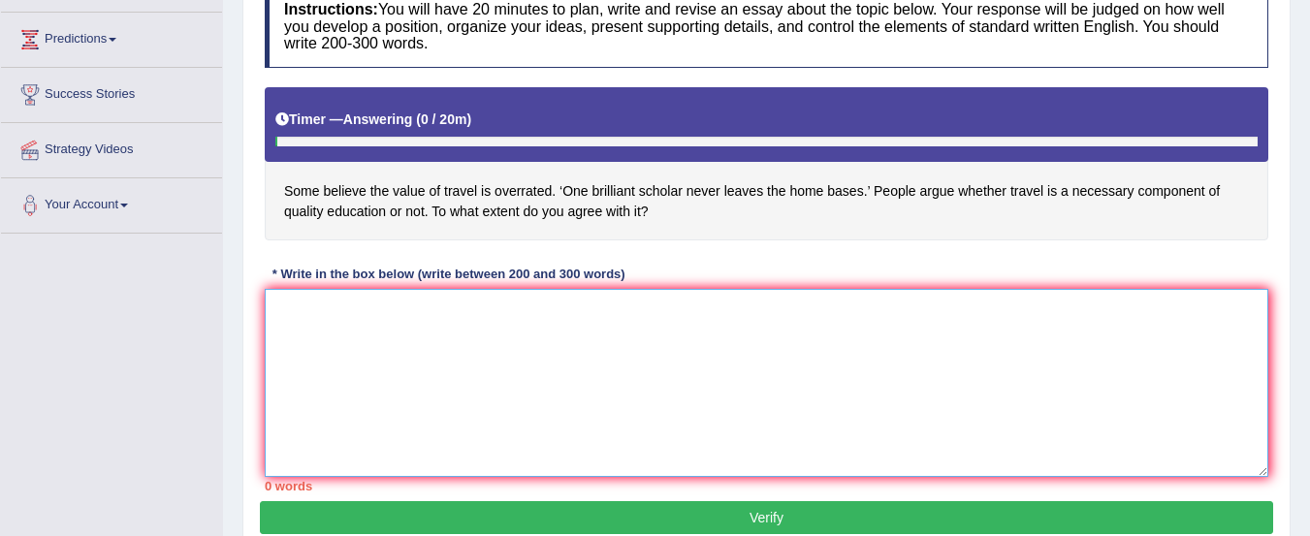
click at [296, 352] on textarea at bounding box center [767, 383] width 1004 height 188
paste textarea "has long been a subject of discussion whether the value of travel is overrated …"
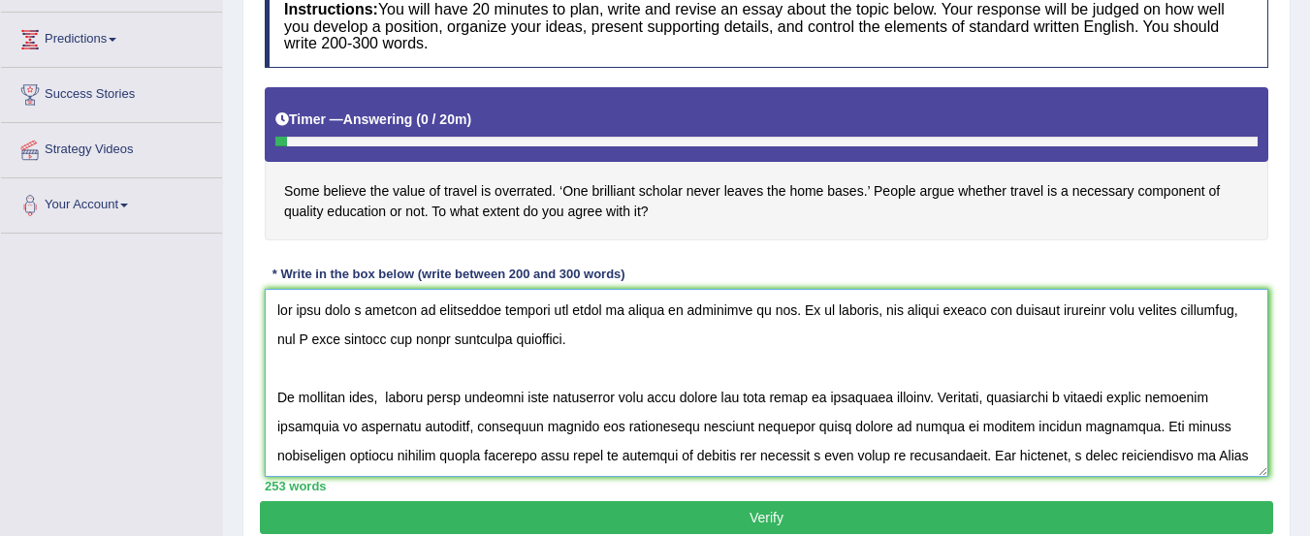
click at [279, 307] on textarea at bounding box center [767, 383] width 1004 height 188
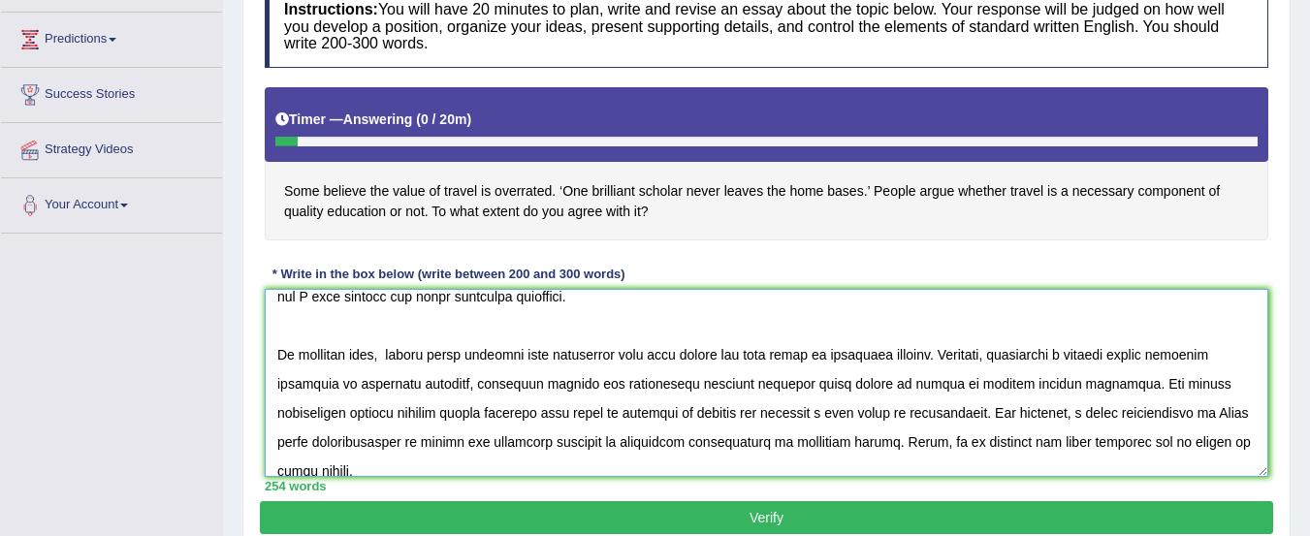
scroll to position [75, 0]
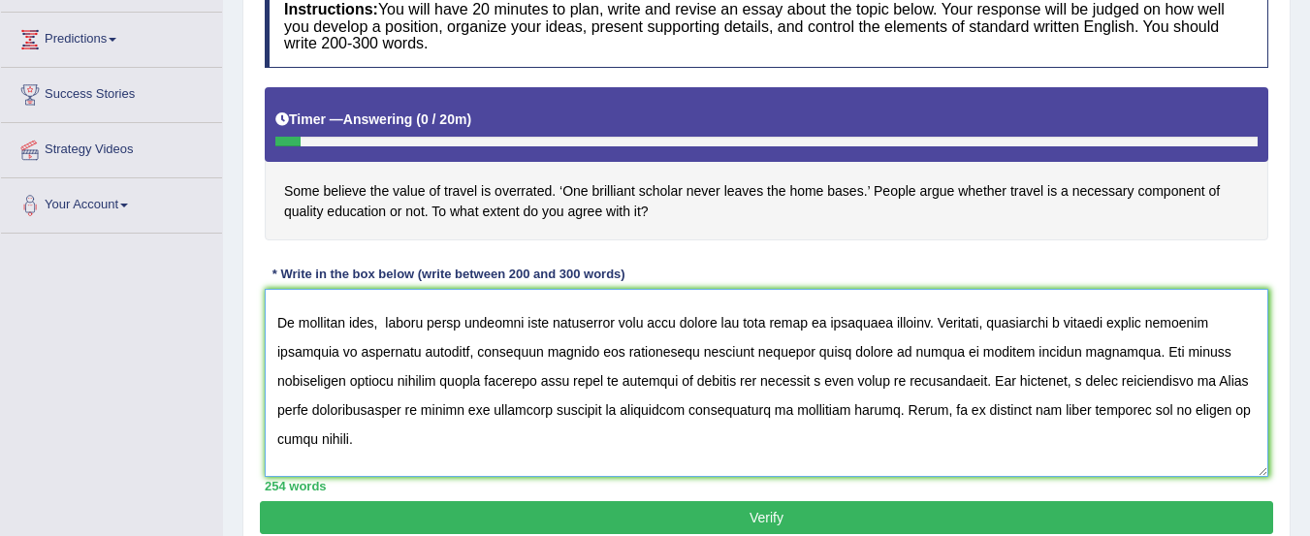
click at [1090, 320] on textarea at bounding box center [767, 383] width 1004 height 188
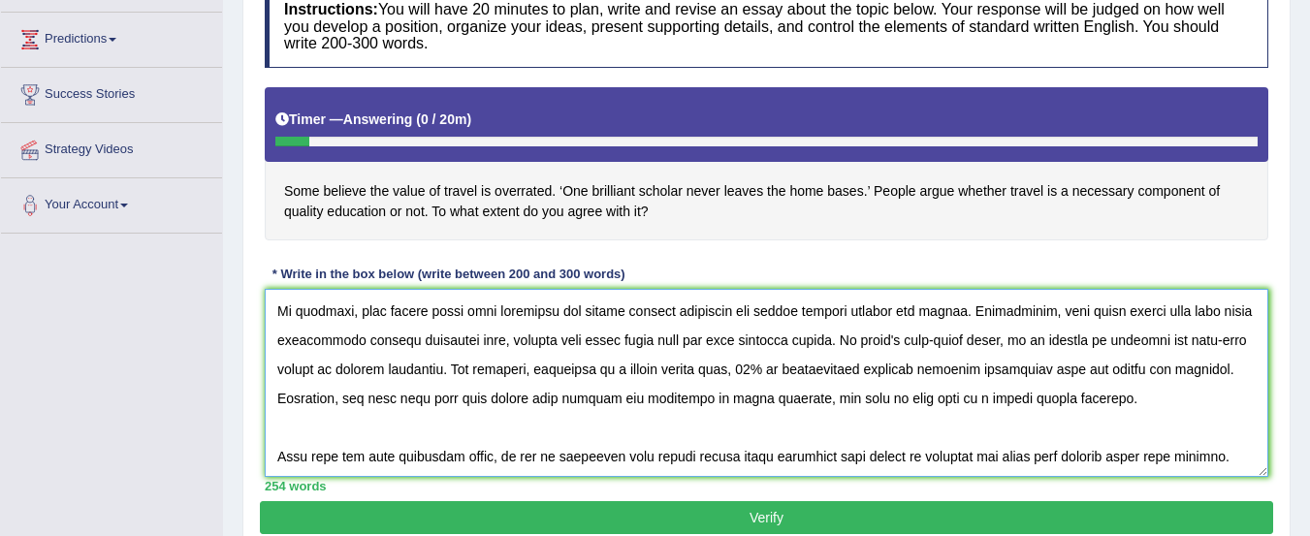
scroll to position [263, 0]
click at [476, 368] on textarea at bounding box center [767, 383] width 1004 height 188
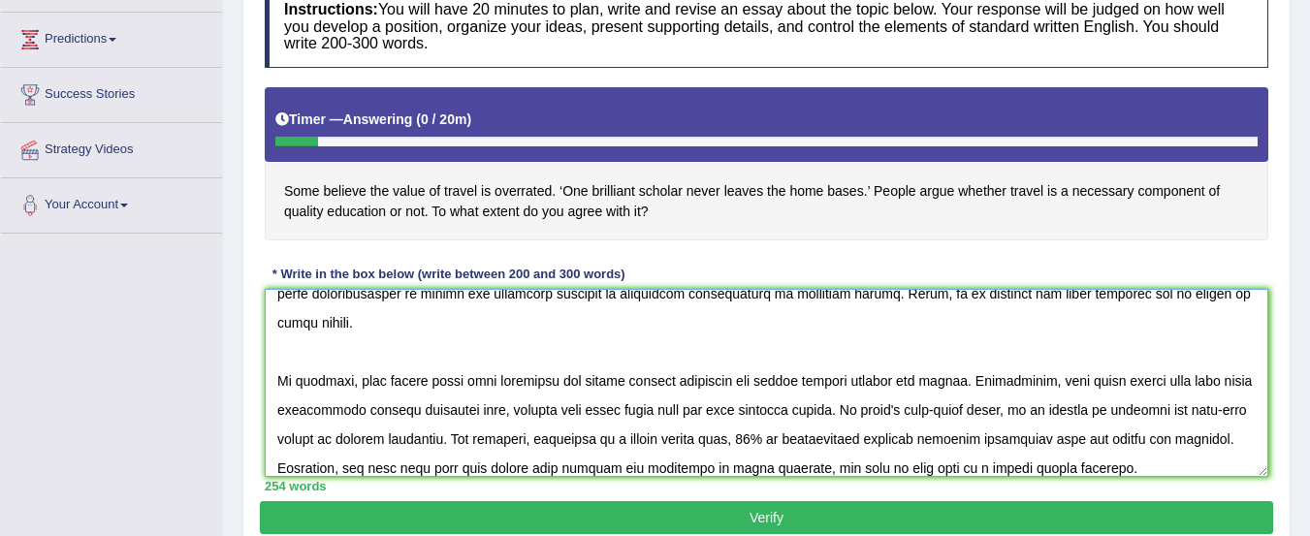
scroll to position [182, 0]
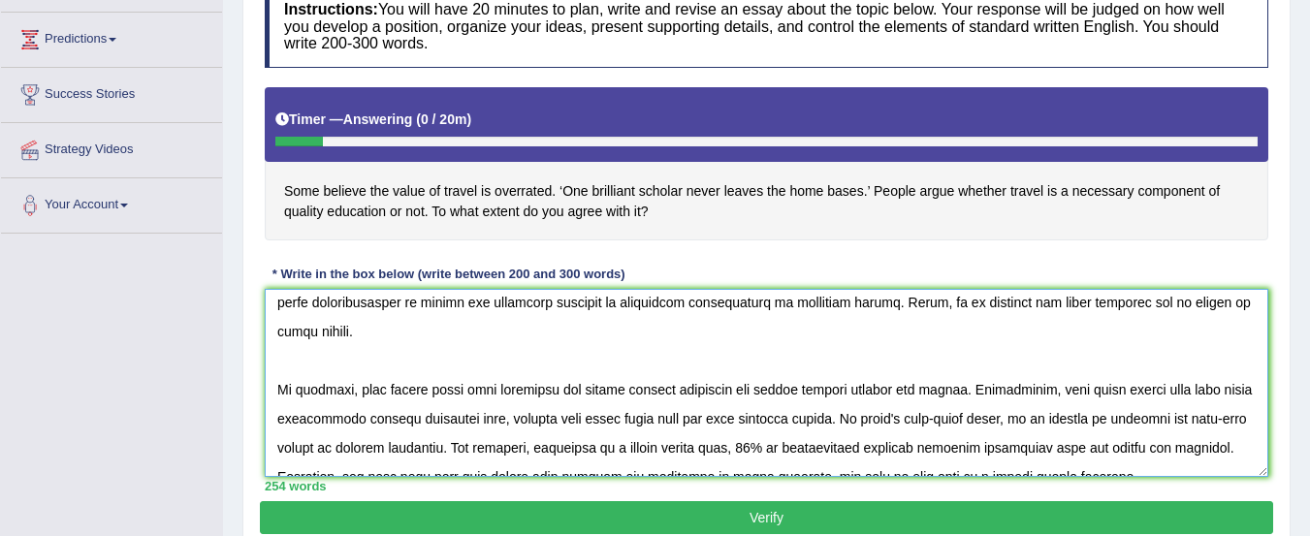
click at [500, 421] on textarea at bounding box center [767, 383] width 1004 height 188
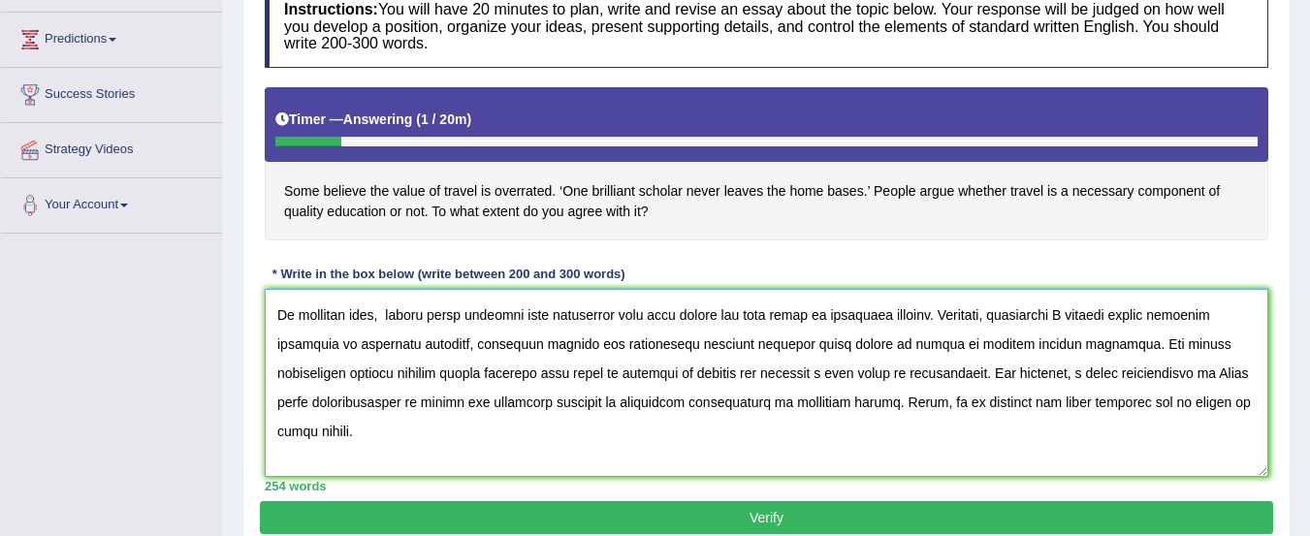
scroll to position [74, 0]
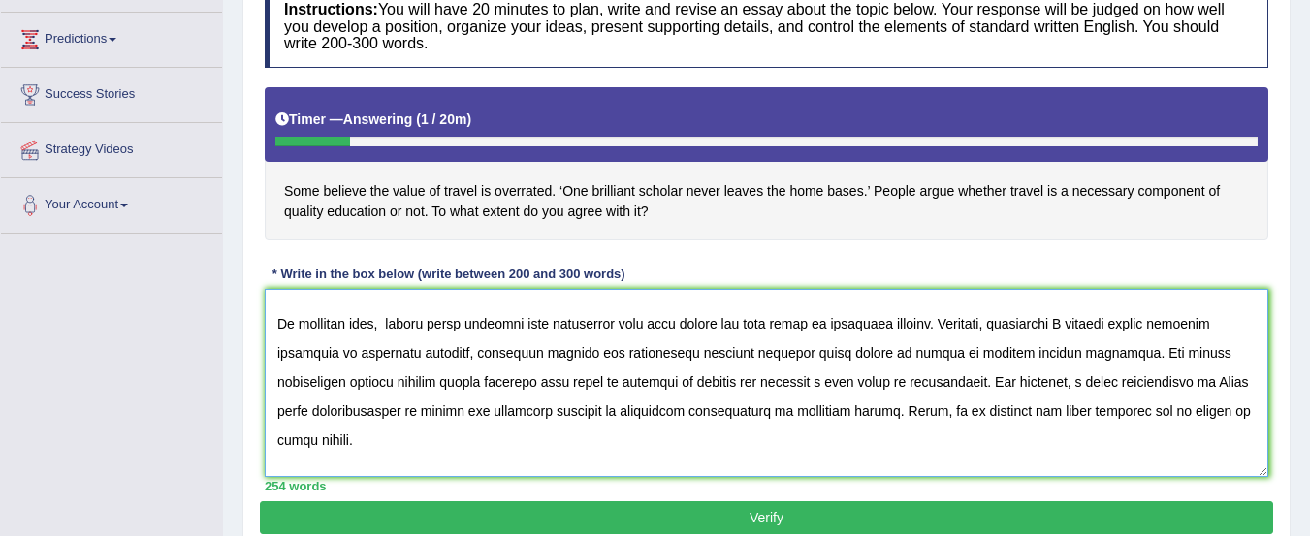
click at [376, 354] on textarea at bounding box center [767, 383] width 1004 height 188
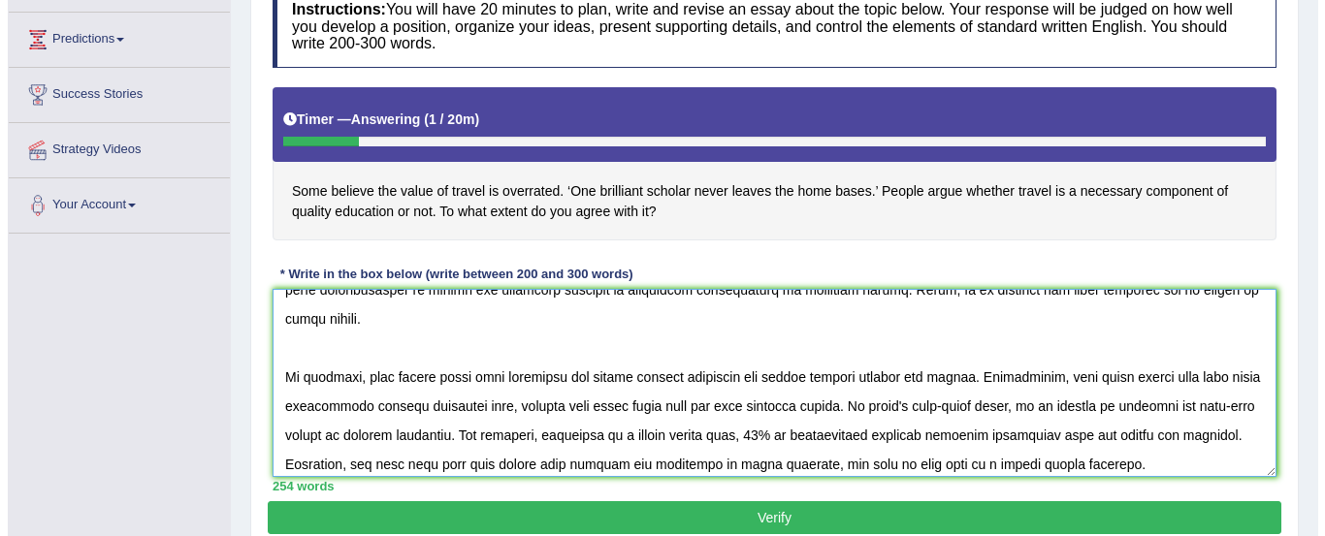
scroll to position [291, 0]
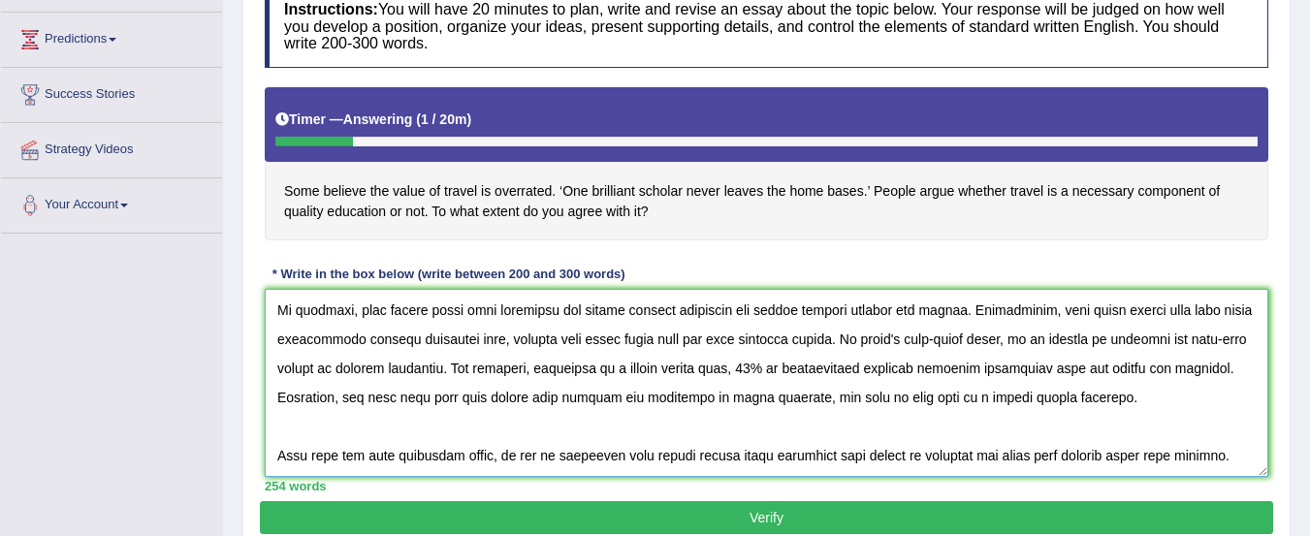
type textarea "It has long been a subject of discussion whether the value of travel is overrat…"
click at [745, 517] on button "Verify" at bounding box center [767, 517] width 1014 height 33
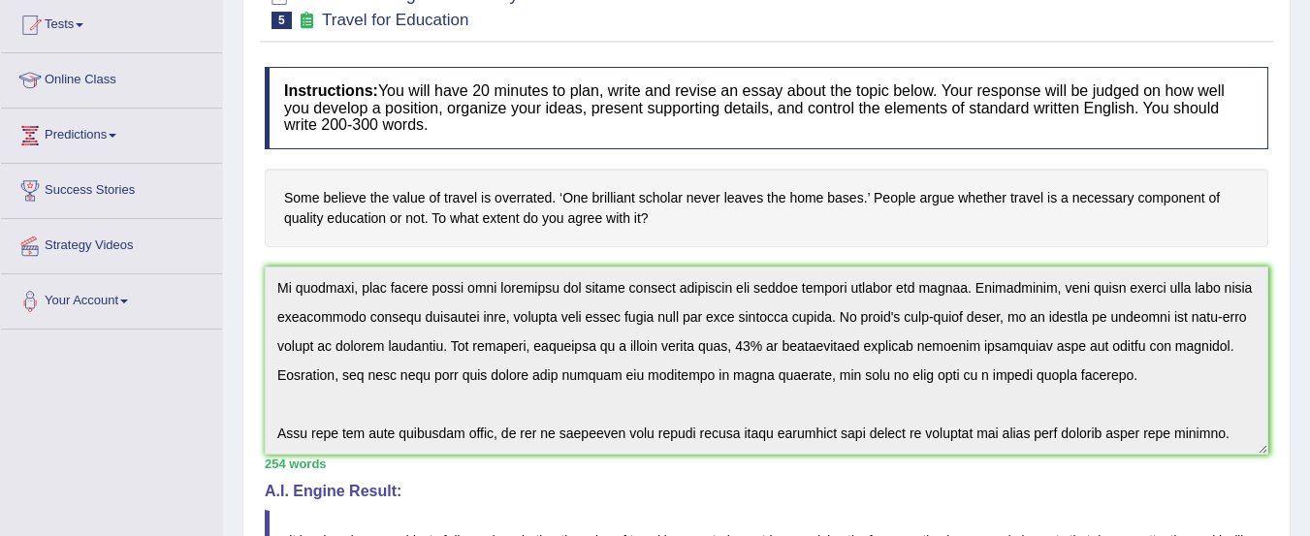
scroll to position [0, 0]
